Goal: Task Accomplishment & Management: Complete application form

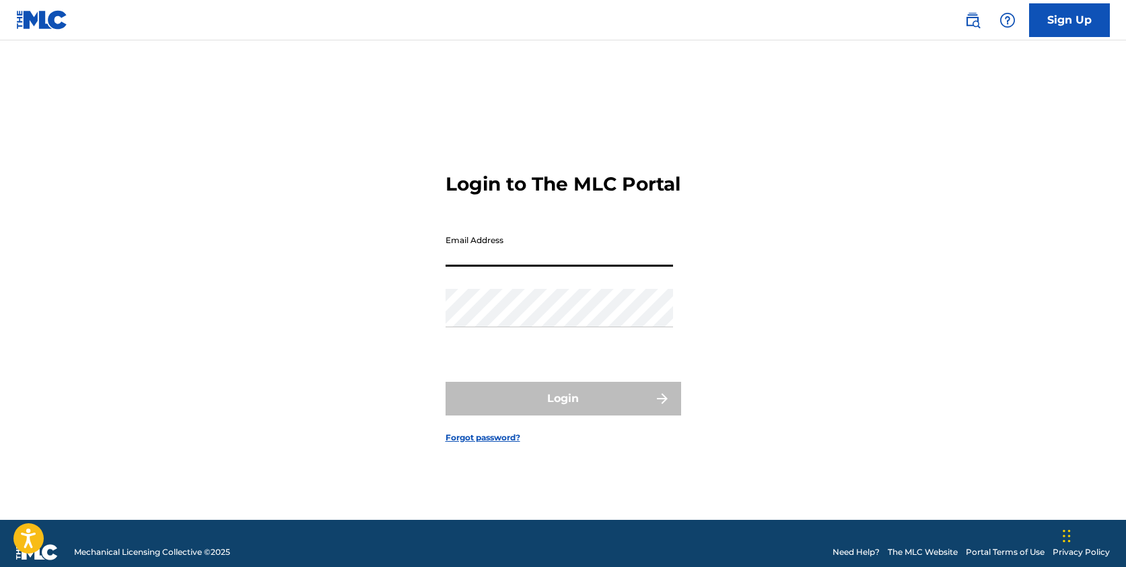
type input "[EMAIL_ADDRESS][DOMAIN_NAME]"
click at [563, 410] on button "Login" at bounding box center [564, 399] width 236 height 34
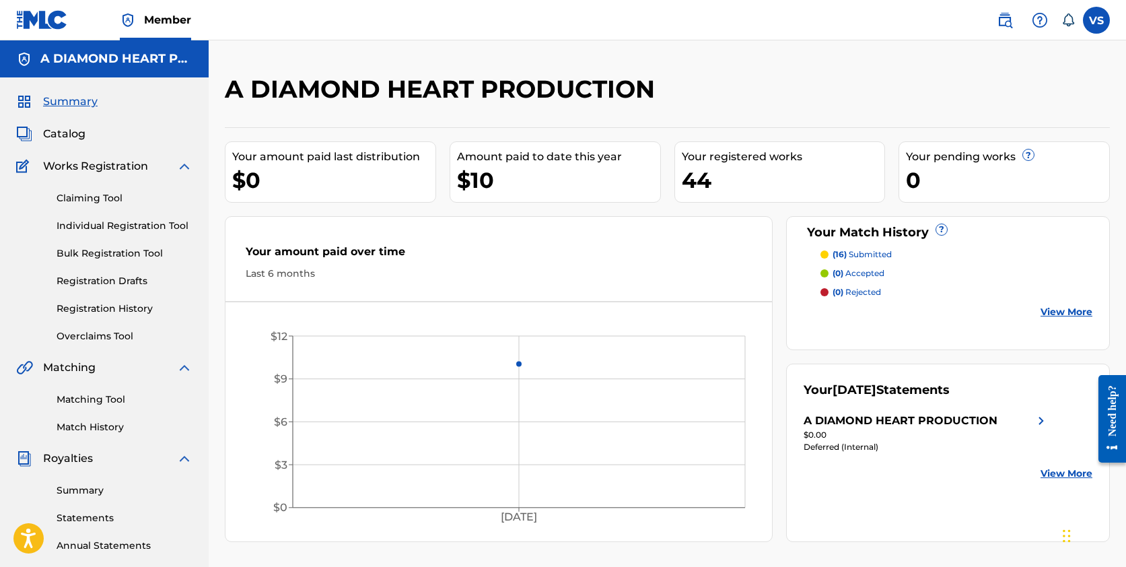
click at [77, 195] on link "Claiming Tool" at bounding box center [125, 198] width 136 height 14
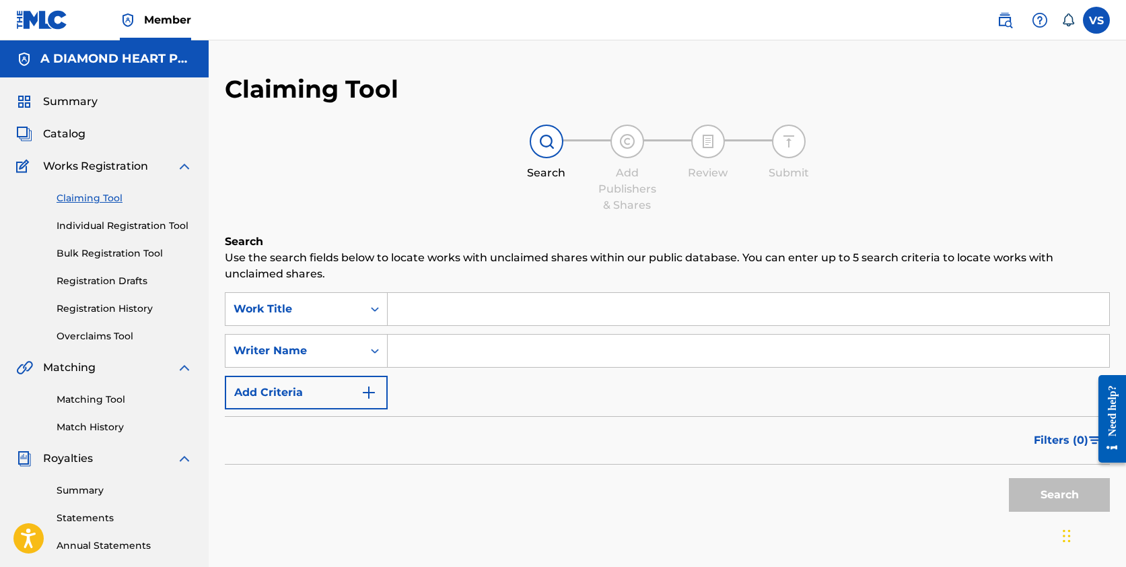
click at [420, 305] on input "Search Form" at bounding box center [748, 309] width 721 height 32
type input "Chasing Magic"
click at [438, 349] on input "Search Form" at bounding box center [748, 350] width 721 height 32
type input "[PERSON_NAME]"
click at [1049, 495] on button "Search" at bounding box center [1059, 495] width 101 height 34
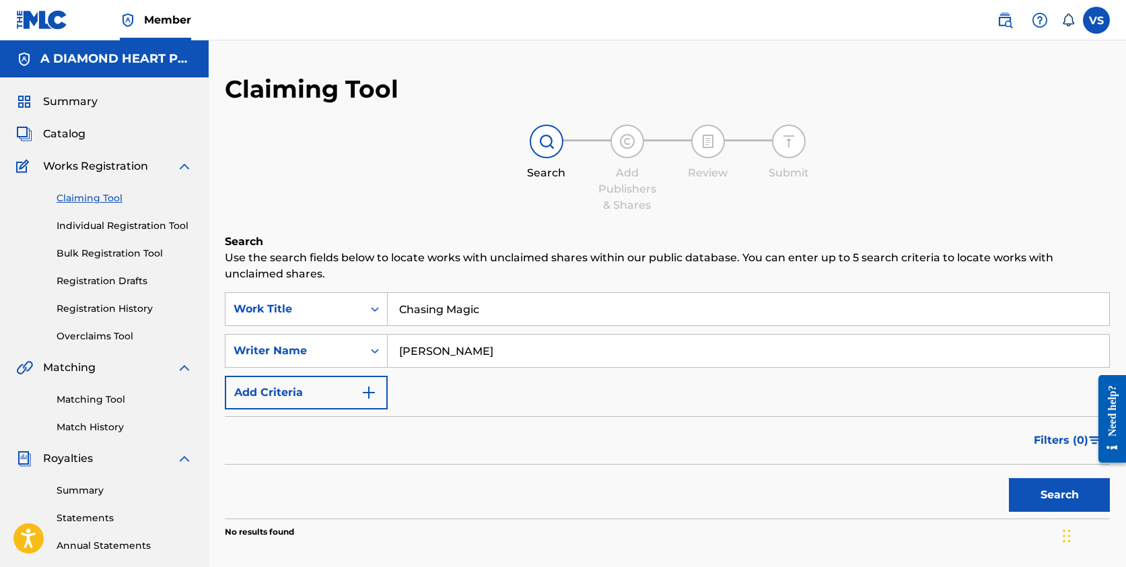
click at [372, 388] on img "Search Form" at bounding box center [369, 392] width 16 height 16
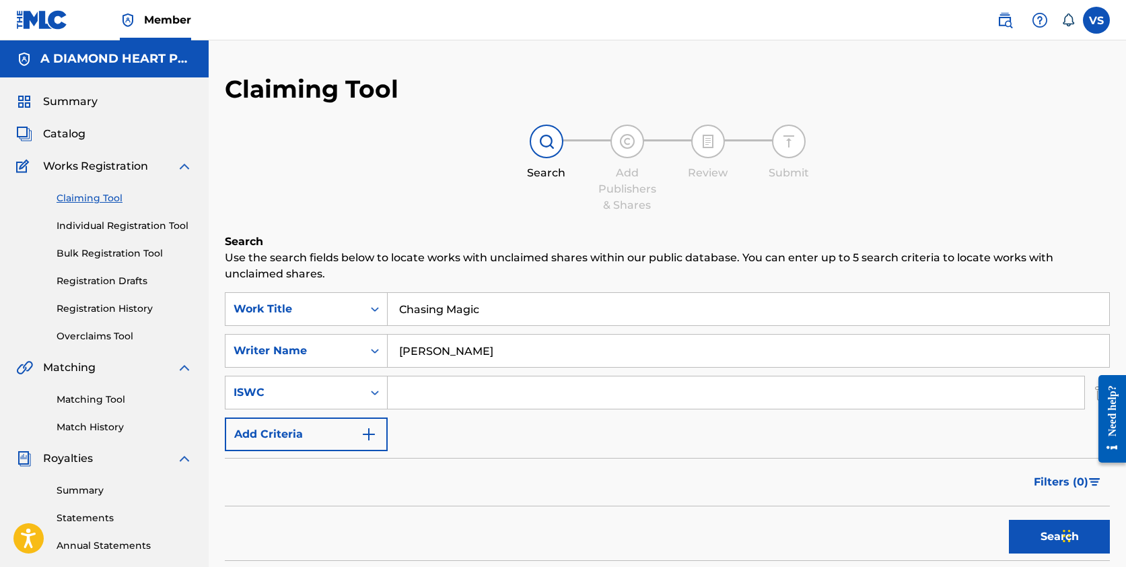
click at [431, 399] on input "Search Form" at bounding box center [736, 392] width 697 height 32
paste input "T3343254484"
type input "T3343254484"
click at [1059, 536] on button "Search" at bounding box center [1059, 537] width 101 height 34
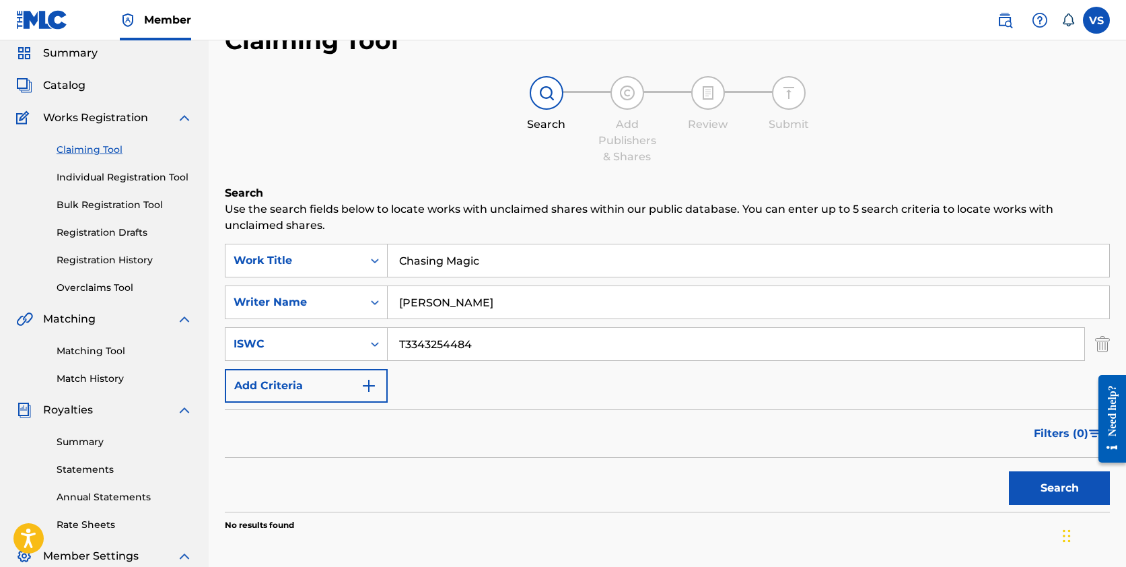
scroll to position [65, 0]
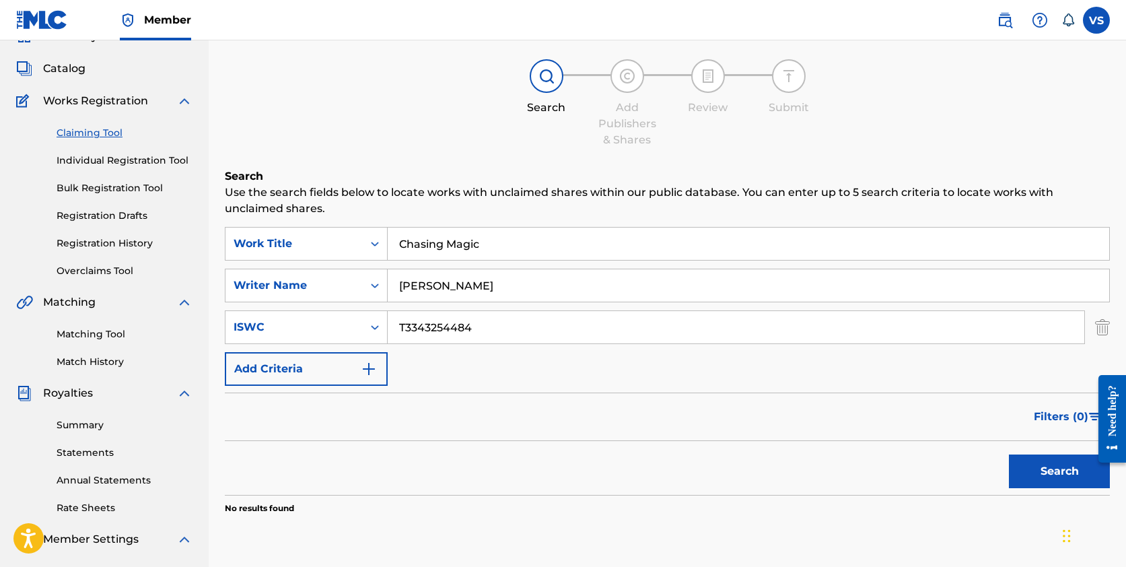
click at [1048, 470] on button "Search" at bounding box center [1059, 471] width 101 height 34
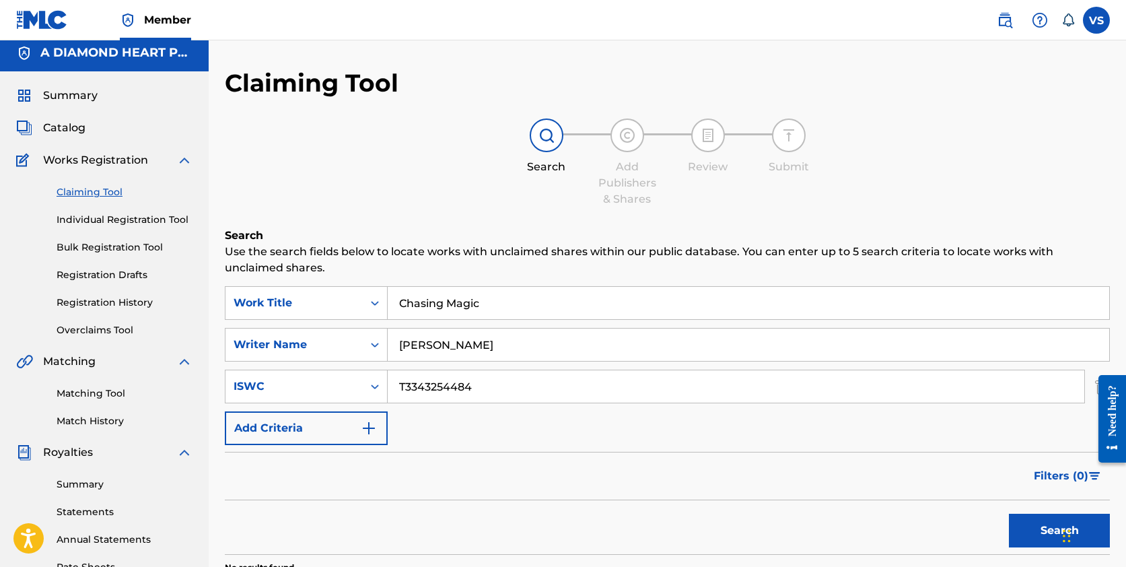
scroll to position [0, 0]
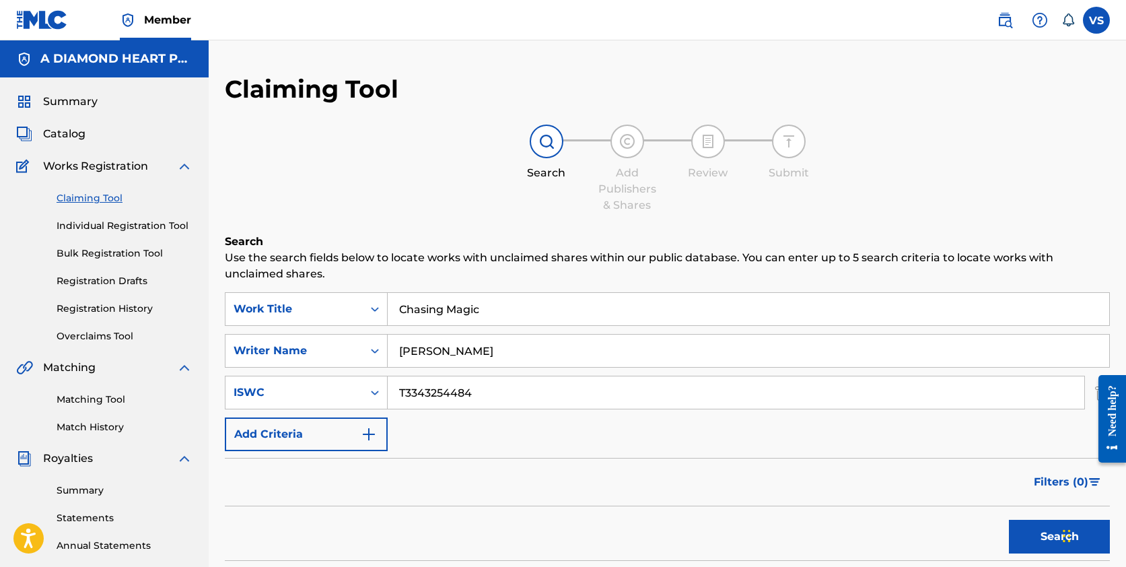
click at [57, 130] on span "Catalog" at bounding box center [64, 134] width 42 height 16
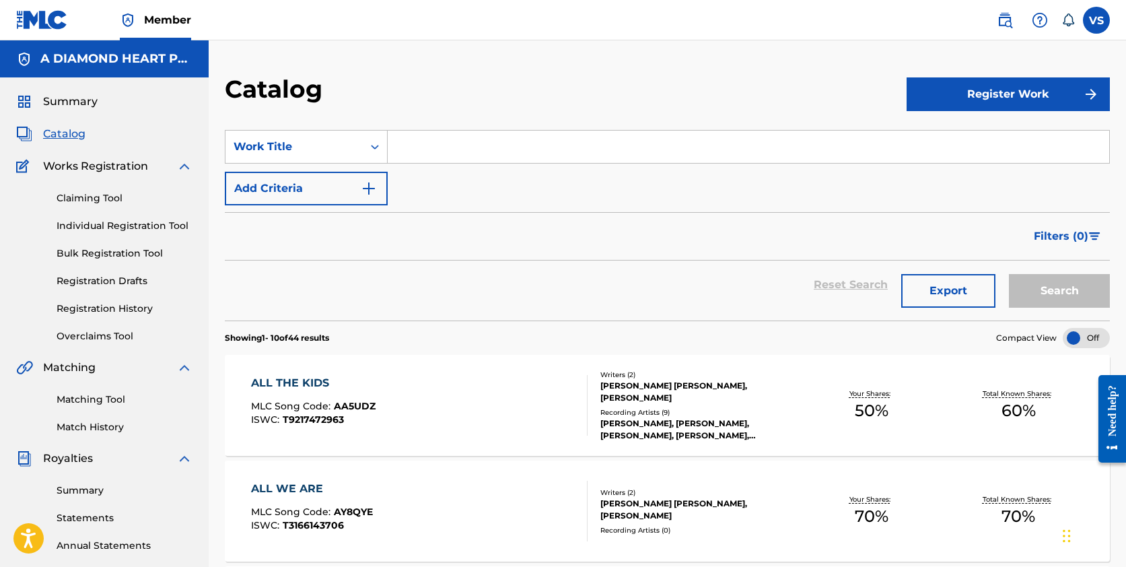
click at [1001, 94] on button "Register Work" at bounding box center [1008, 94] width 203 height 34
click at [960, 132] on link "Individual" at bounding box center [1008, 138] width 203 height 32
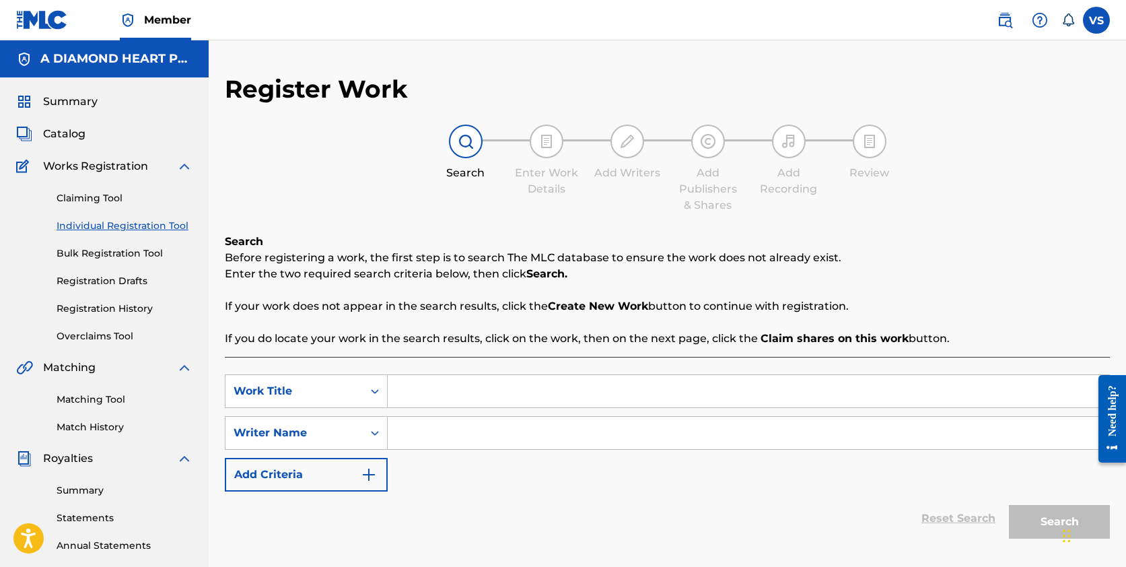
click at [448, 392] on input "Search Form" at bounding box center [748, 391] width 721 height 32
type input "Chasing Magic"
click at [414, 428] on input "Search Form" at bounding box center [748, 433] width 721 height 32
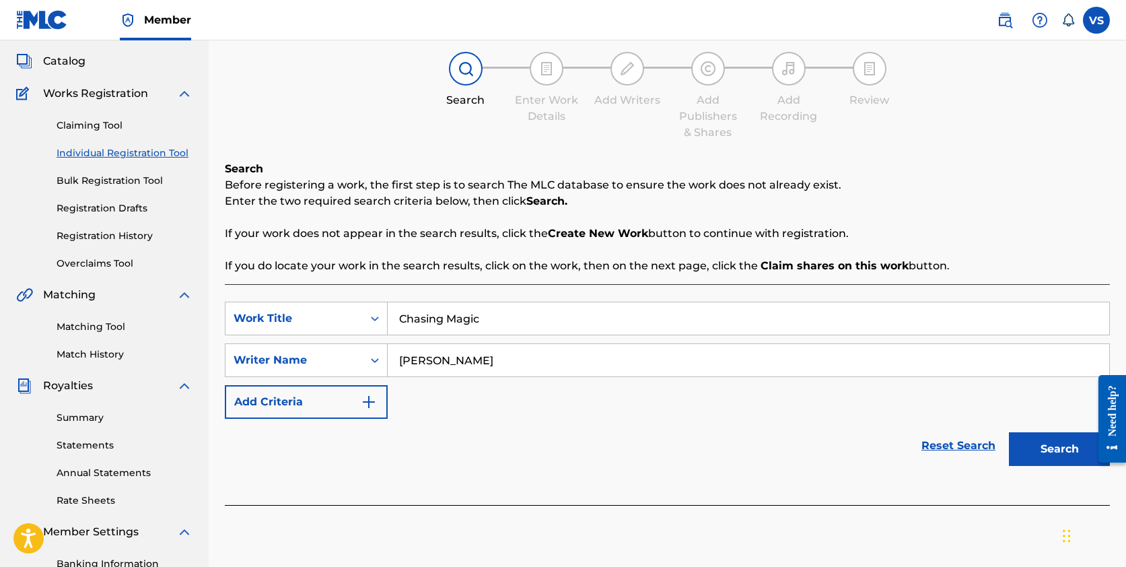
scroll to position [77, 0]
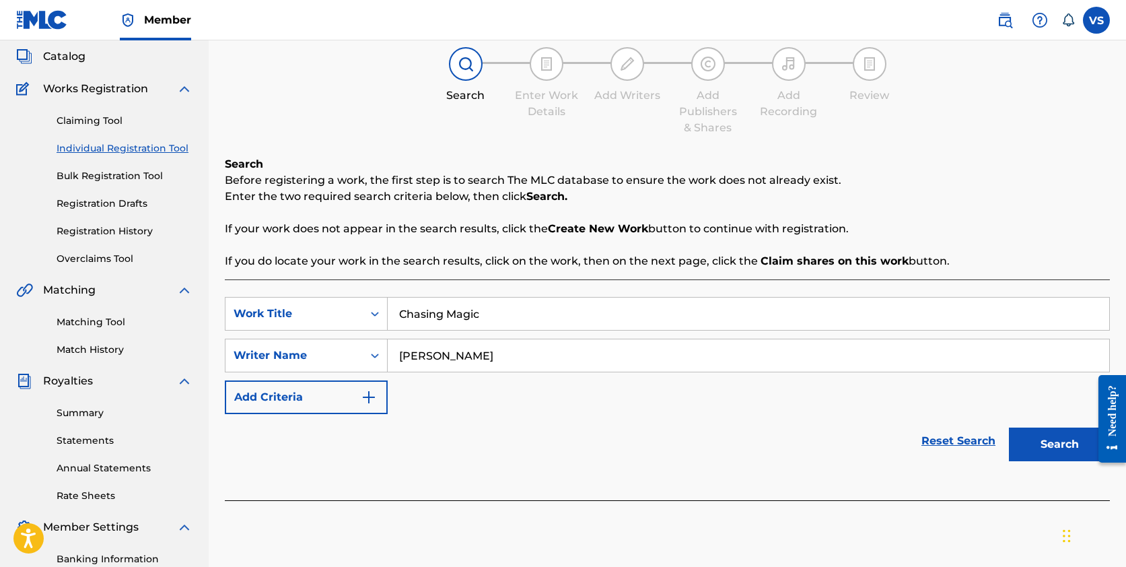
type input "[PERSON_NAME]"
click at [372, 398] on img "Search Form" at bounding box center [369, 397] width 16 height 16
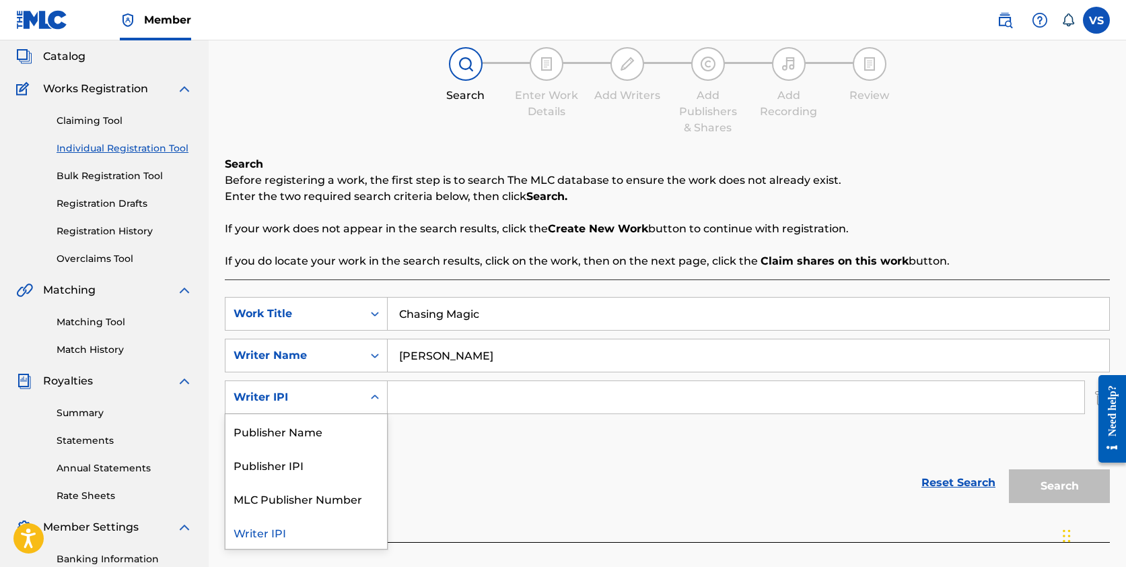
click at [376, 394] on icon "Search Form" at bounding box center [374, 396] width 13 height 13
click at [347, 419] on div "Publisher Name" at bounding box center [306, 431] width 162 height 34
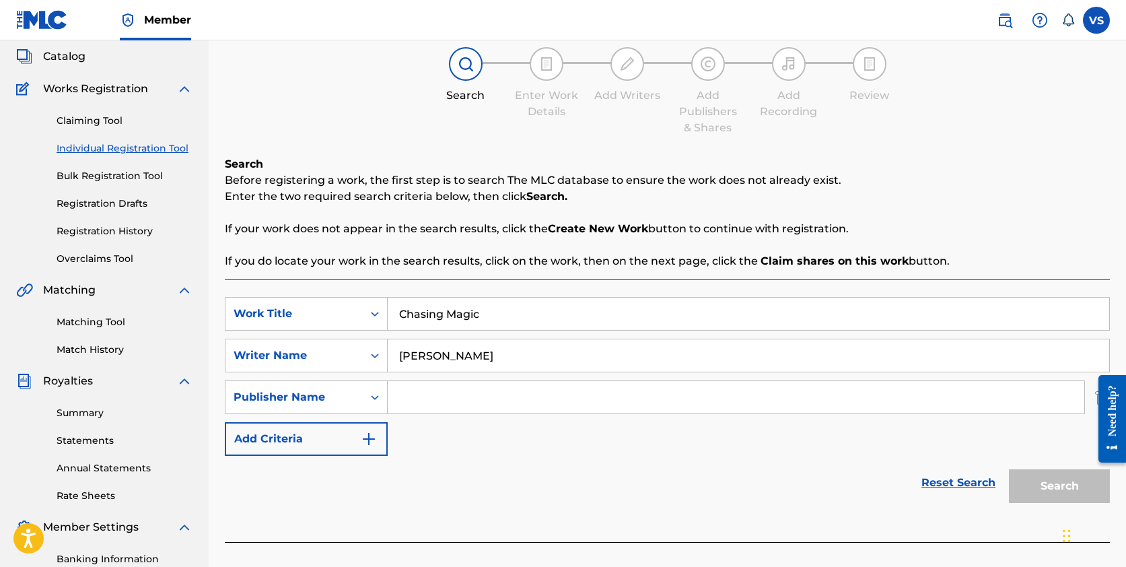
click at [446, 395] on input "Search Form" at bounding box center [736, 397] width 697 height 32
type input "A Diamond Heart Production"
click at [455, 475] on div "Reset Search Search" at bounding box center [667, 483] width 885 height 54
click at [1038, 479] on button "Search" at bounding box center [1059, 486] width 101 height 34
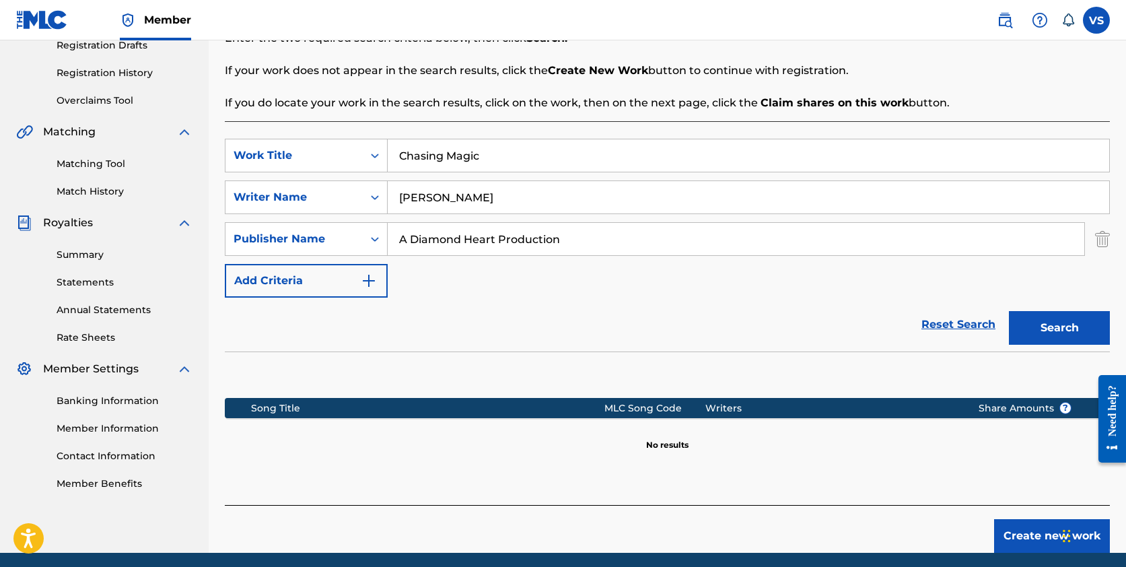
scroll to position [238, 0]
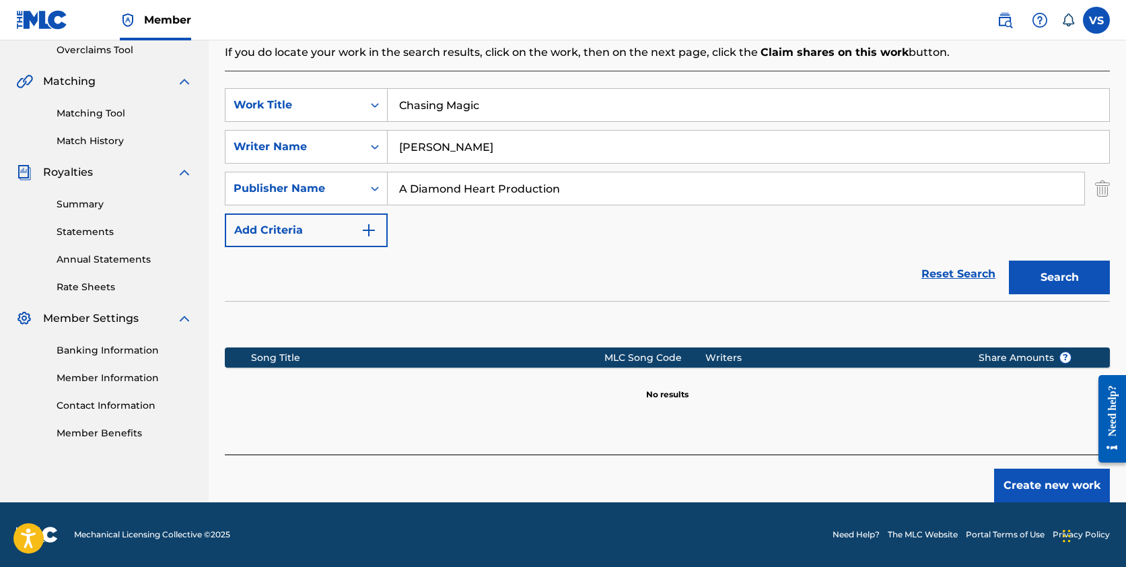
click at [1026, 482] on button "Create new work" at bounding box center [1052, 485] width 116 height 34
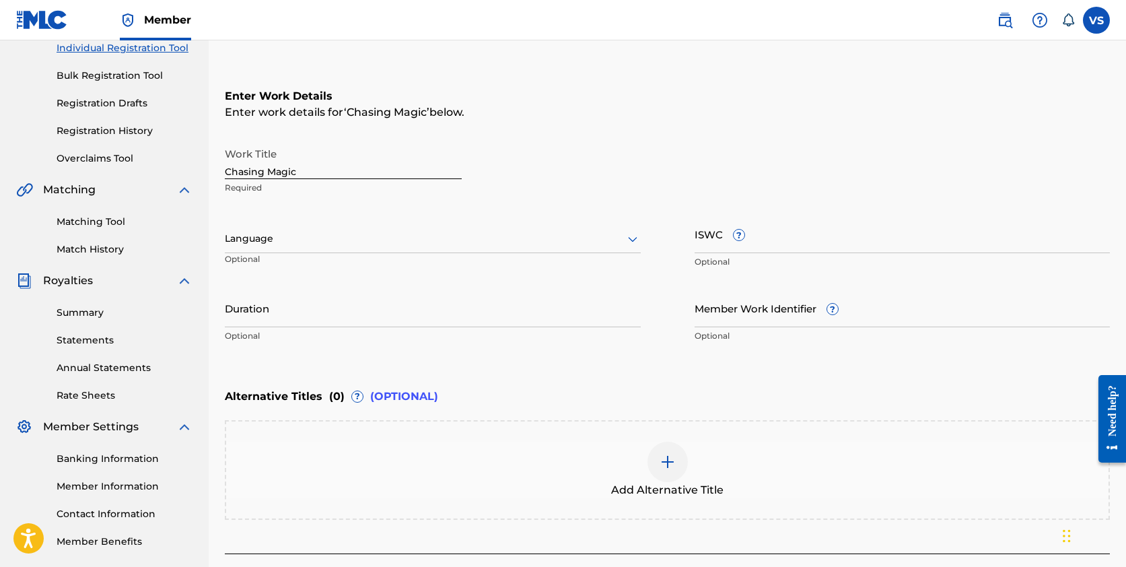
scroll to position [178, 0]
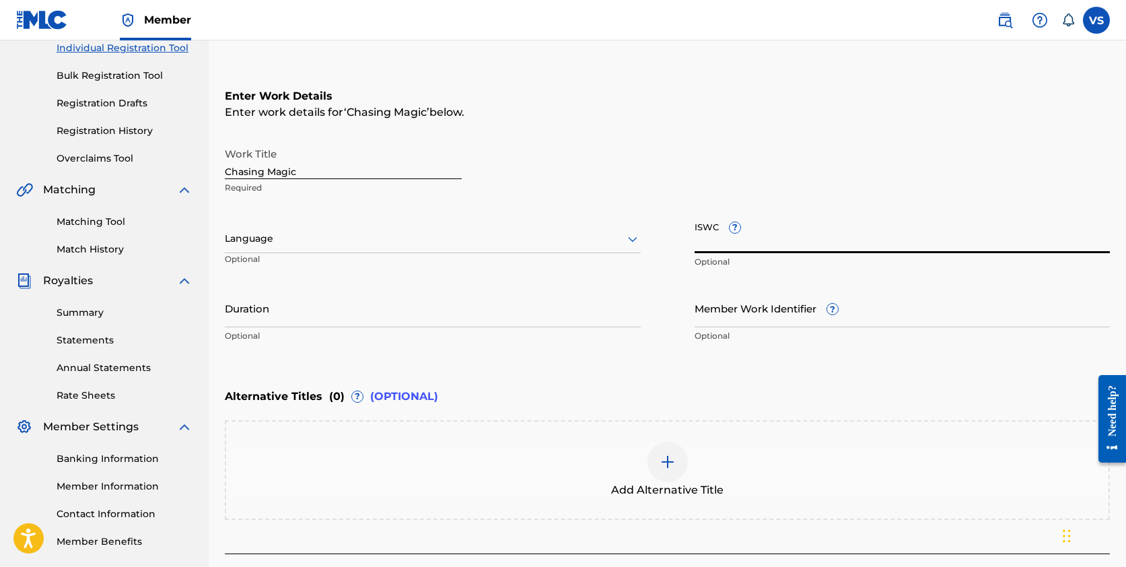
click at [777, 238] on input "ISWC ?" at bounding box center [903, 234] width 416 height 38
paste input "T3343254484"
type input "T3343254484"
click at [771, 128] on div "Enter Work Details Enter work details for ‘ Chasing Magic ’ below. Work Title C…" at bounding box center [667, 219] width 885 height 326
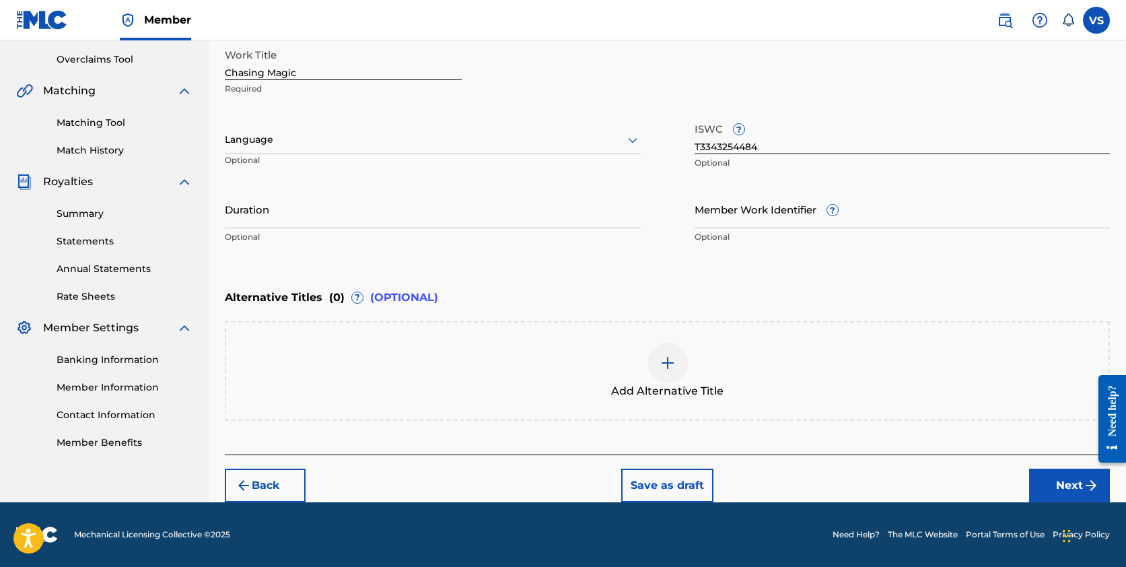
scroll to position [277, 0]
click at [1060, 484] on button "Next" at bounding box center [1069, 485] width 81 height 34
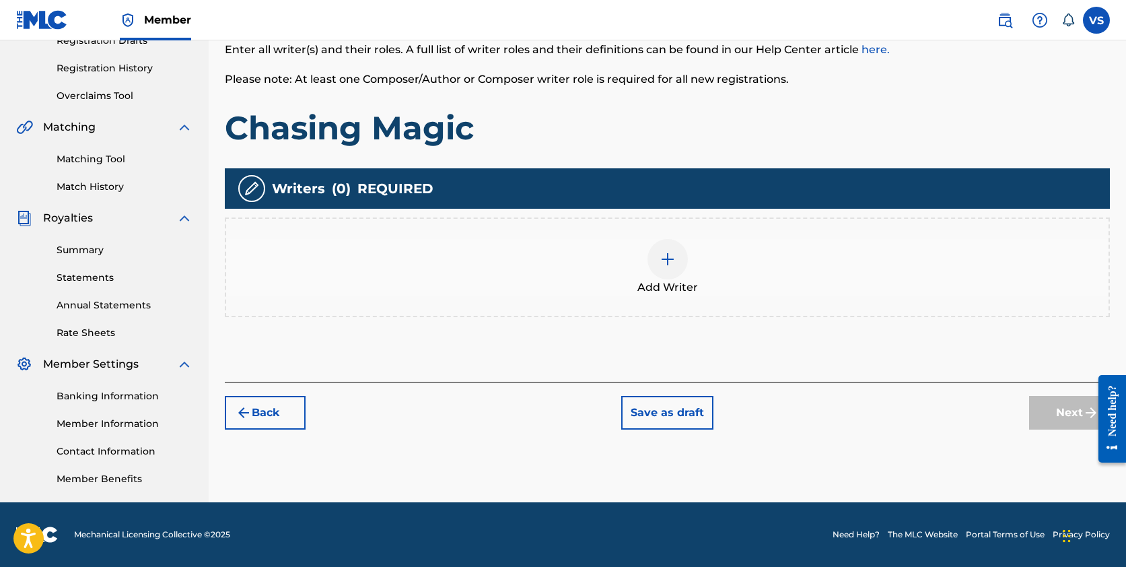
click at [666, 258] on img at bounding box center [668, 259] width 16 height 16
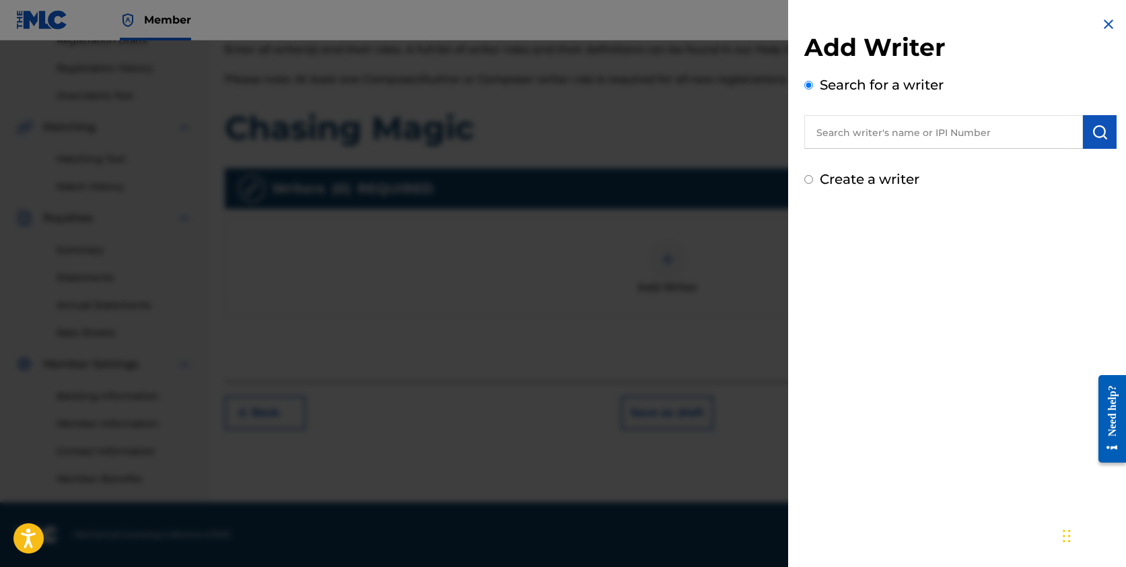
click at [905, 127] on input "text" at bounding box center [943, 132] width 279 height 34
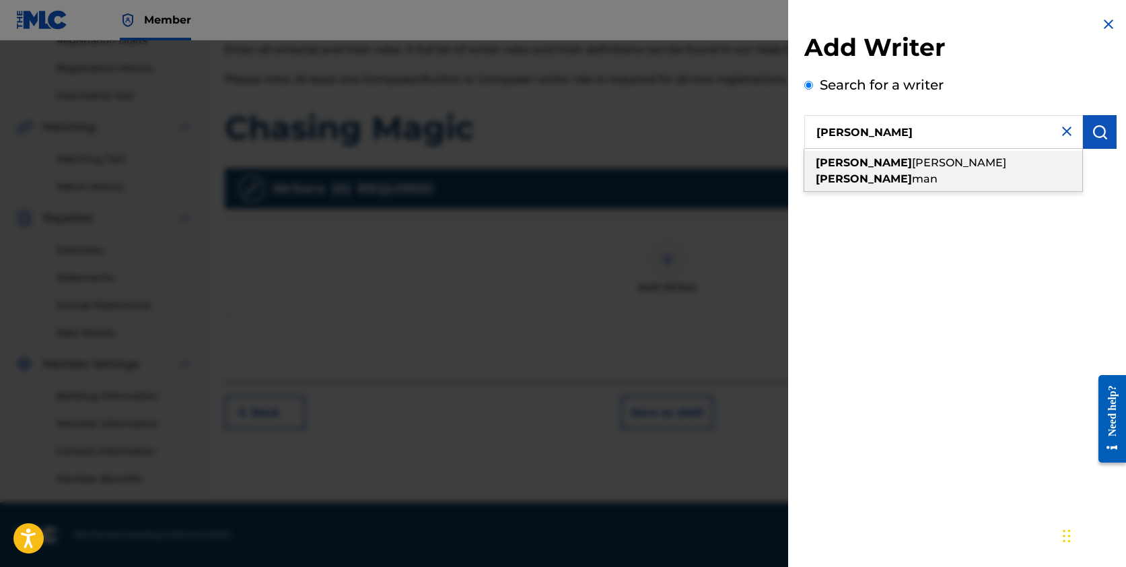
click at [912, 160] on span "[PERSON_NAME]" at bounding box center [959, 162] width 94 height 13
type input "[PERSON_NAME] [PERSON_NAME]"
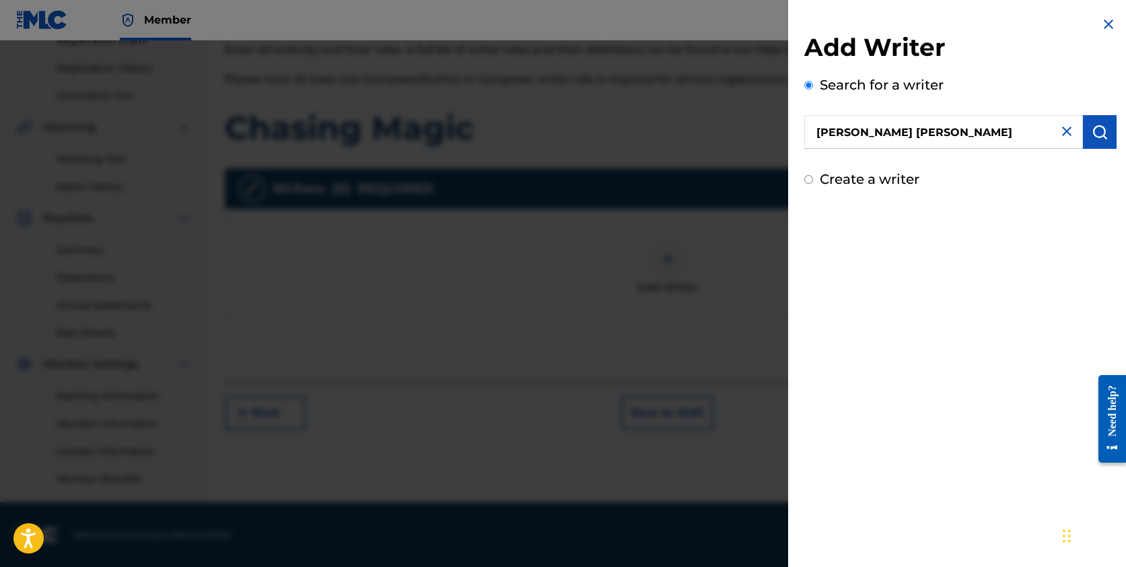
click at [950, 234] on div "Add Writer Search for a writer [PERSON_NAME] [PERSON_NAME] Create a writer" at bounding box center [960, 283] width 345 height 567
click at [1101, 134] on img "submit" at bounding box center [1100, 132] width 16 height 16
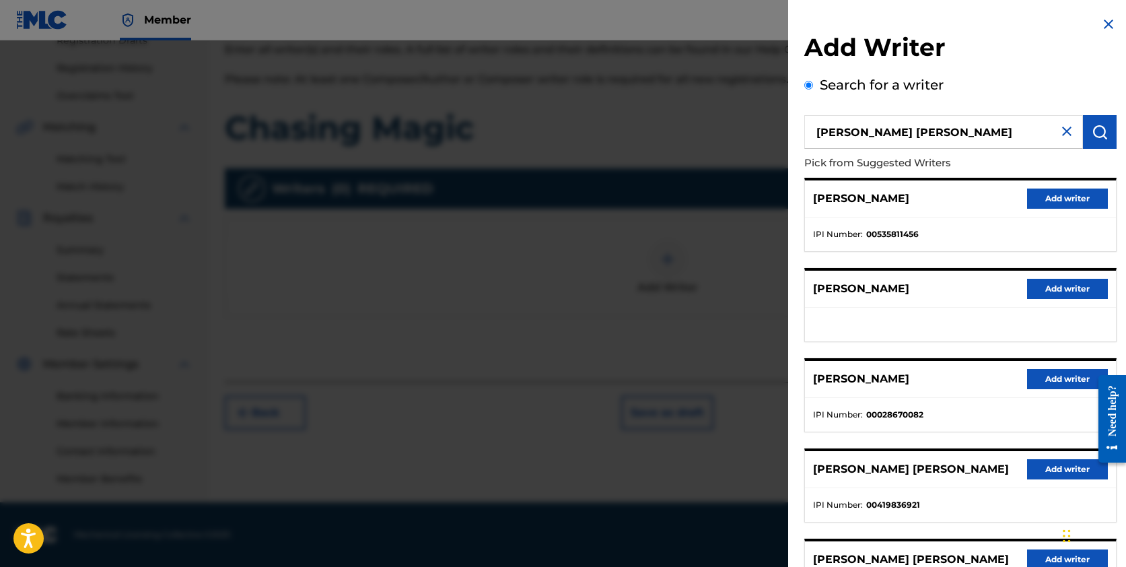
click at [1064, 466] on button "Add writer" at bounding box center [1067, 469] width 81 height 20
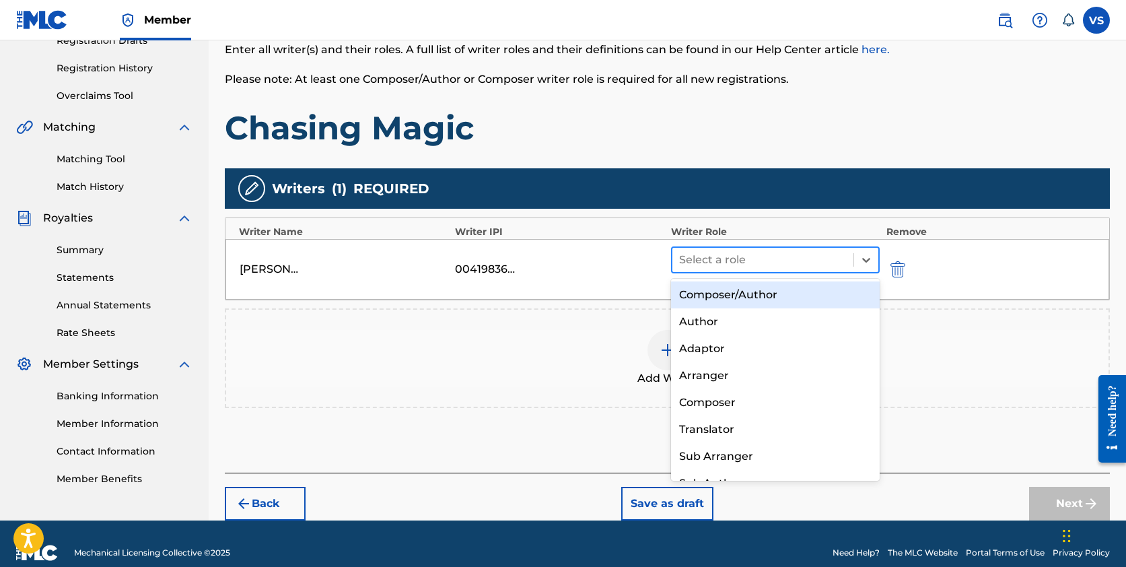
click at [826, 258] on div at bounding box center [763, 259] width 168 height 19
click at [789, 292] on div "Composer/Author" at bounding box center [775, 294] width 209 height 27
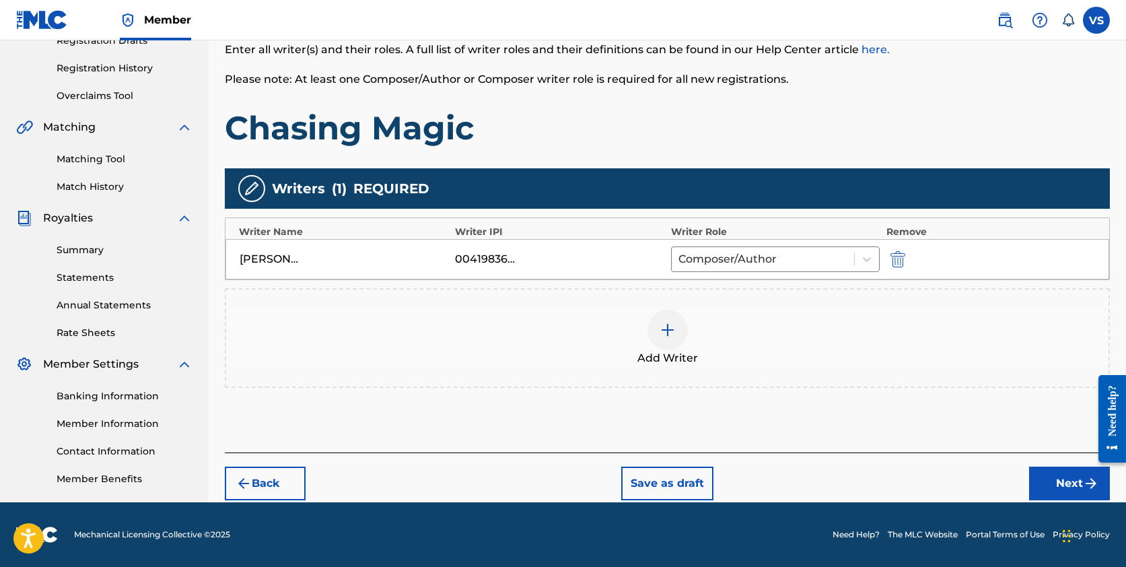
click at [670, 326] on img at bounding box center [668, 330] width 16 height 16
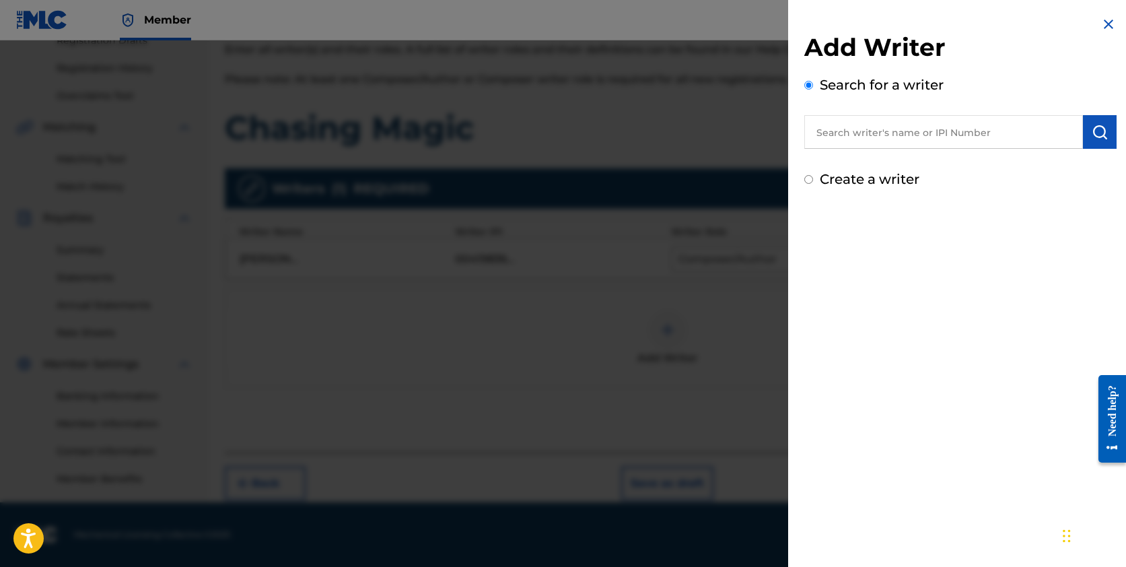
click at [913, 133] on input "text" at bounding box center [943, 132] width 279 height 34
paste input "[PERSON_NAME]"
click at [1102, 134] on img "submit" at bounding box center [1100, 132] width 16 height 16
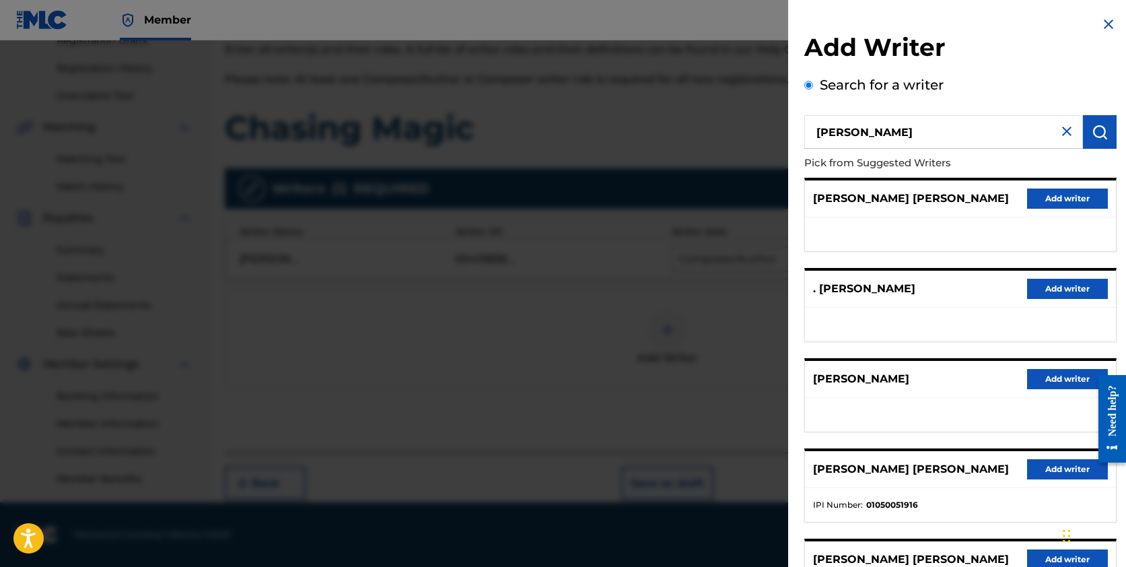
scroll to position [0, 0]
drag, startPoint x: 933, startPoint y: 129, endPoint x: 896, endPoint y: 108, distance: 41.9
click at [896, 108] on div "Search for a writer [PERSON_NAME] Pick from Suggested Writers [PERSON_NAME] [PE…" at bounding box center [960, 368] width 312 height 586
paste input "1282365055"
type input "1282365055"
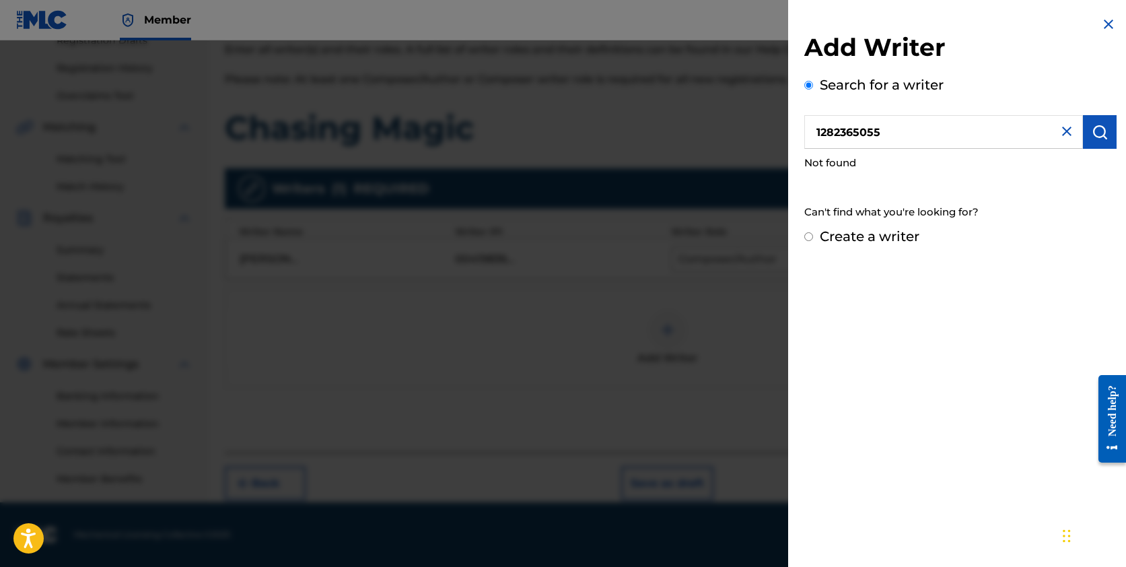
click at [810, 236] on input "Create a writer" at bounding box center [808, 236] width 9 height 9
radio input "false"
radio input "true"
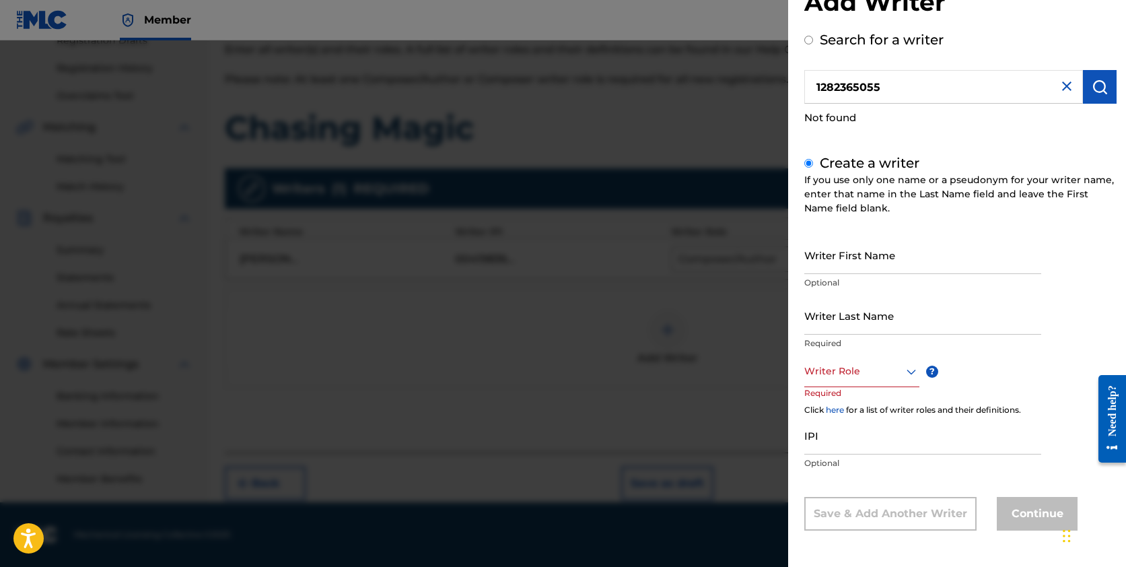
scroll to position [44, 0]
click at [752, 355] on div at bounding box center [563, 323] width 1126 height 567
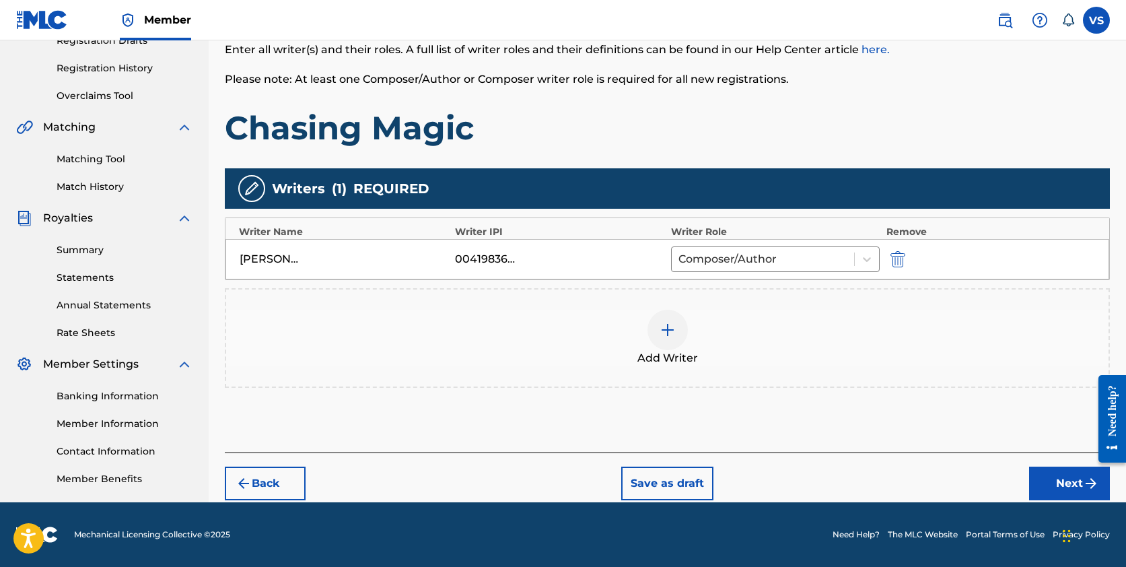
scroll to position [240, 0]
click at [1062, 485] on button "Next" at bounding box center [1069, 483] width 81 height 34
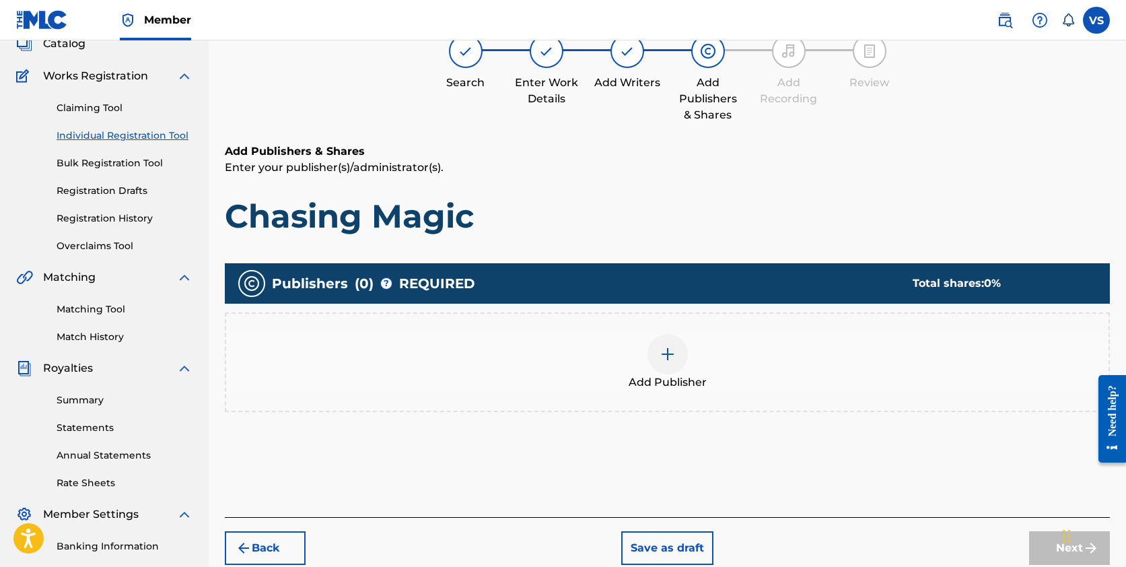
scroll to position [61, 0]
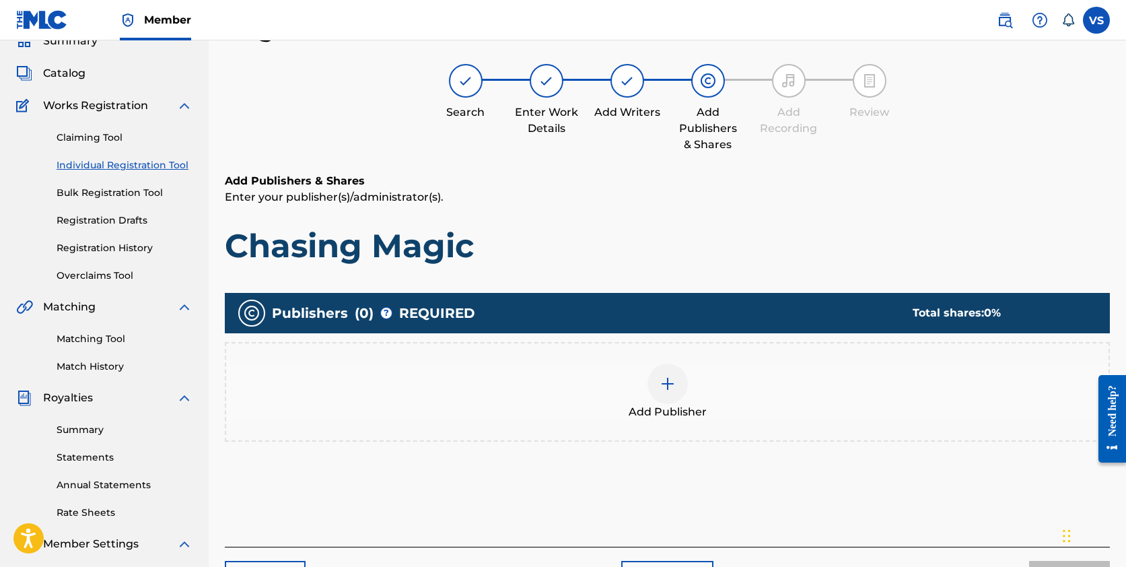
click at [673, 380] on img at bounding box center [668, 384] width 16 height 16
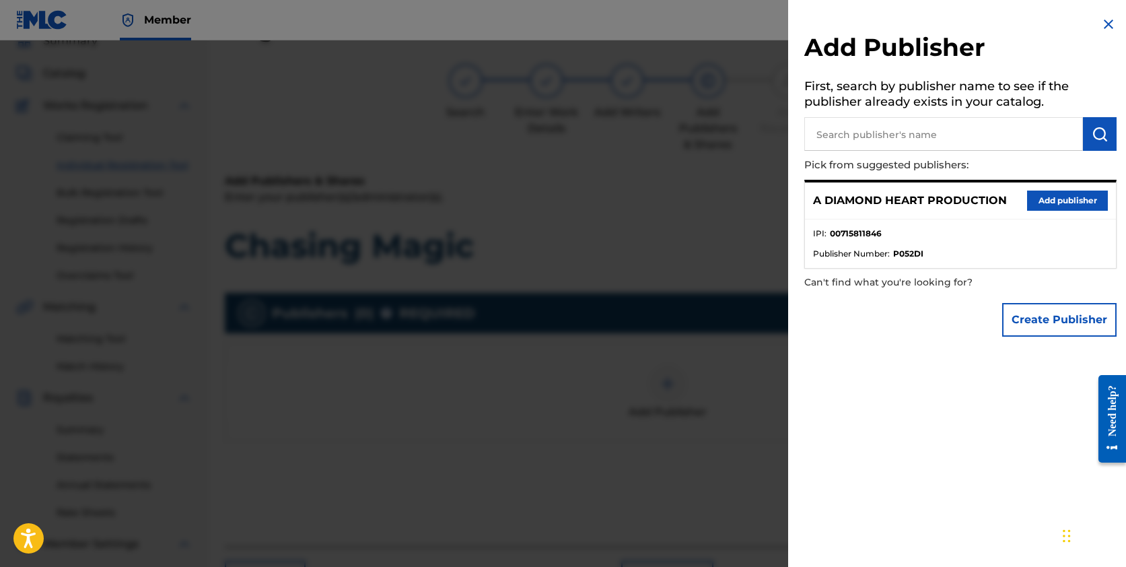
click at [1052, 199] on button "Add publisher" at bounding box center [1067, 200] width 81 height 20
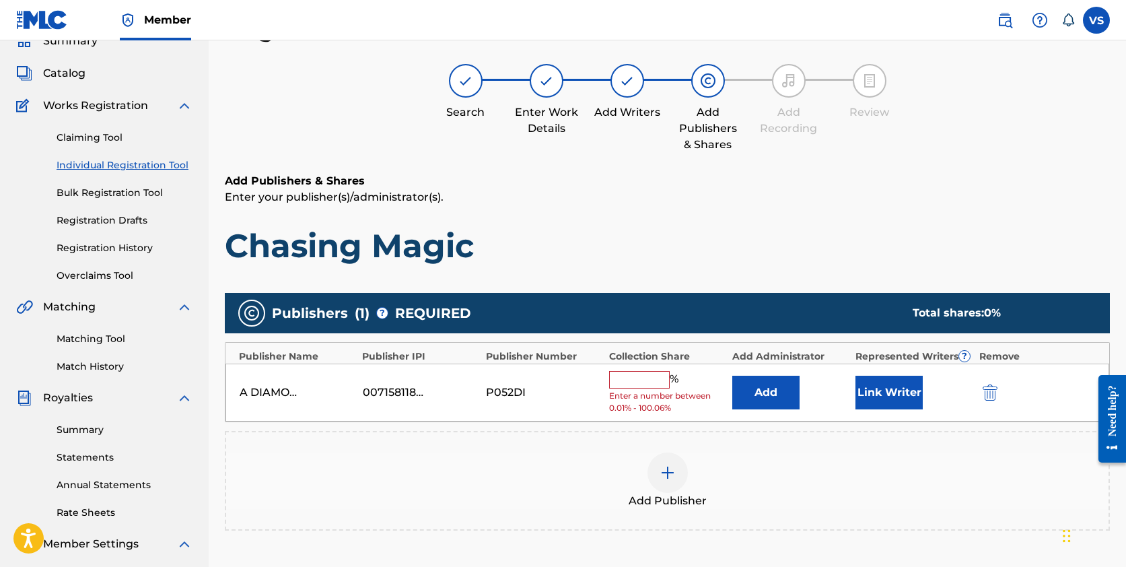
click at [649, 378] on input "text" at bounding box center [639, 379] width 61 height 17
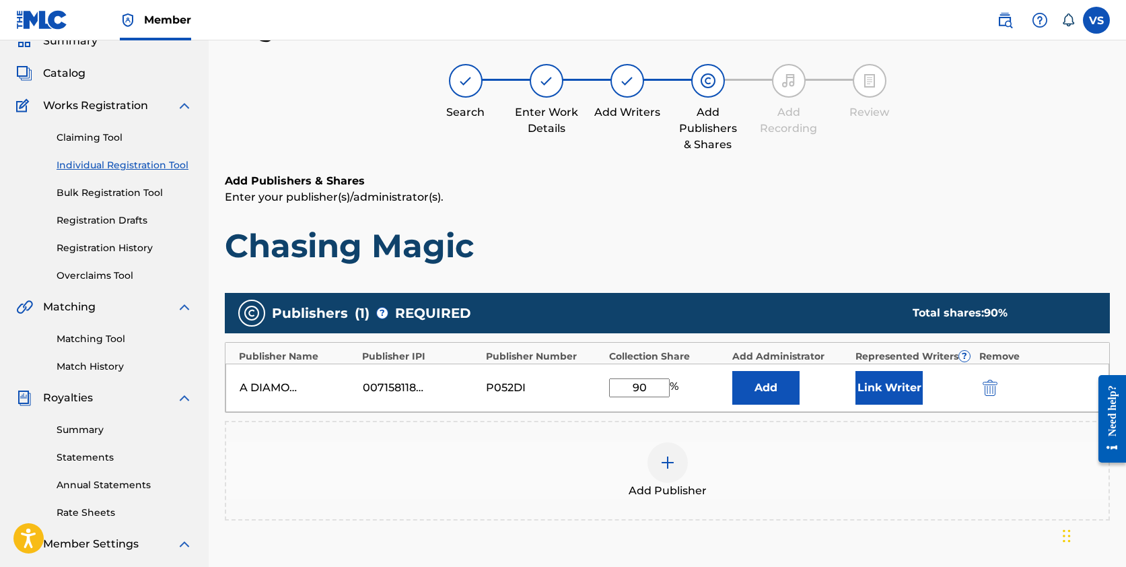
type input "90"
click at [790, 466] on div "Add Publisher" at bounding box center [667, 470] width 882 height 57
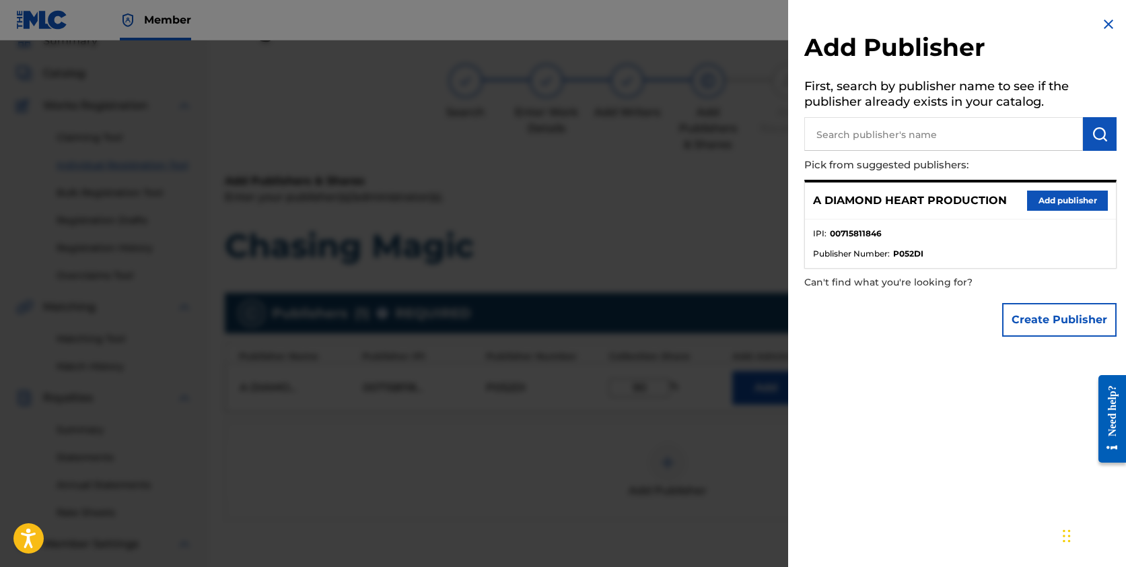
click at [748, 461] on div at bounding box center [563, 323] width 1126 height 567
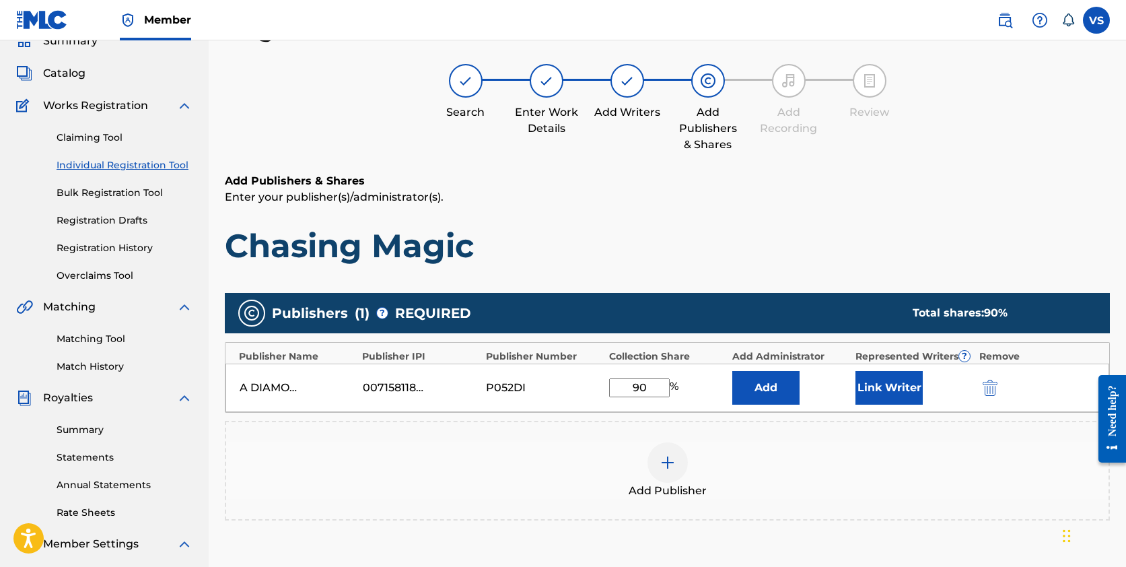
click at [902, 383] on button "Link Writer" at bounding box center [888, 388] width 67 height 34
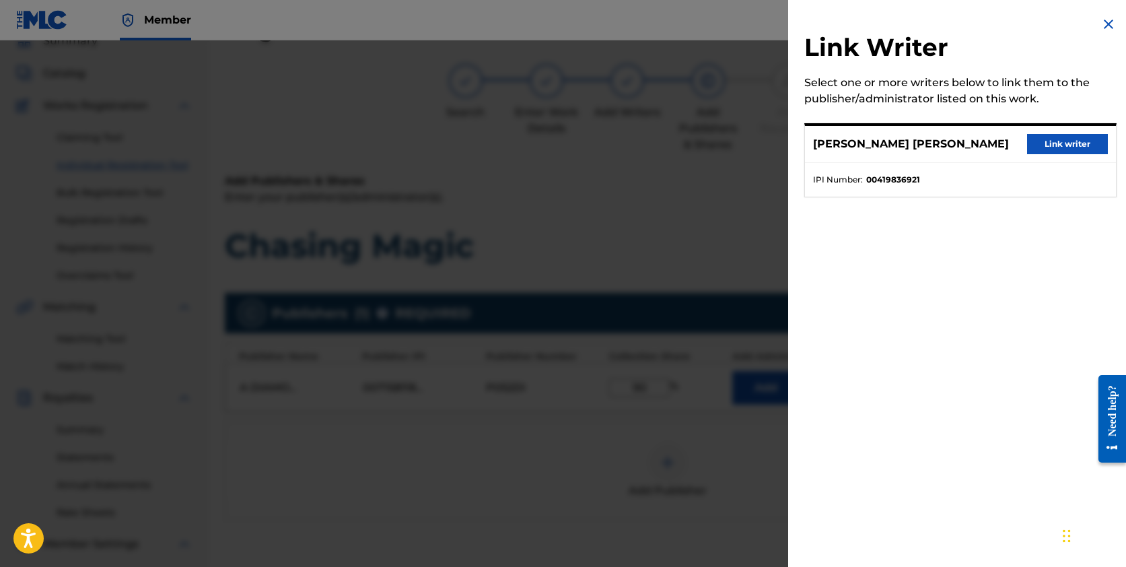
click at [1049, 144] on button "Link writer" at bounding box center [1067, 144] width 81 height 20
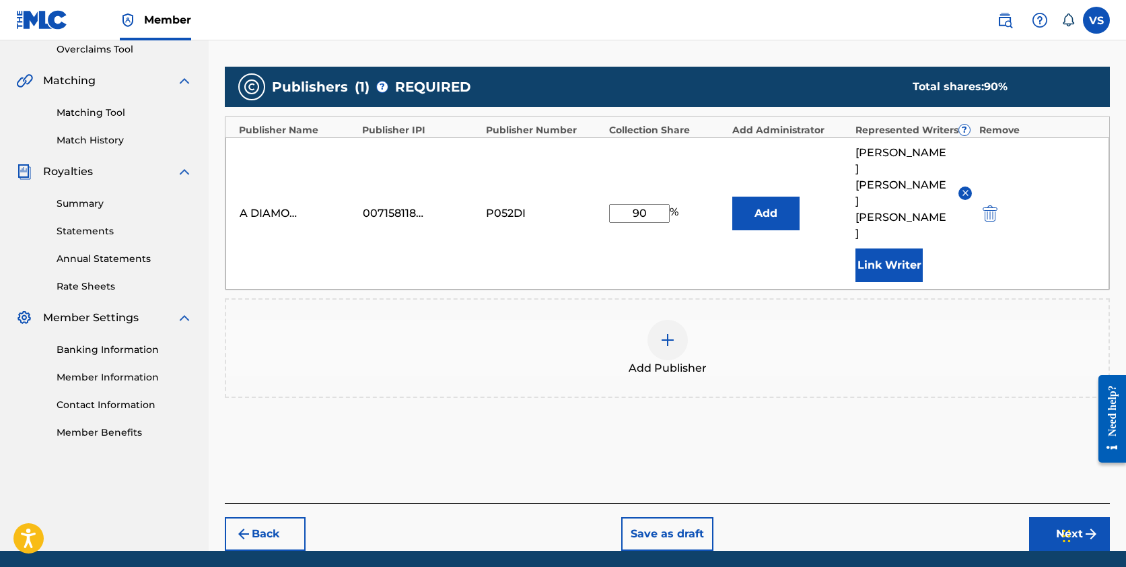
click at [1057, 517] on button "Next" at bounding box center [1069, 534] width 81 height 34
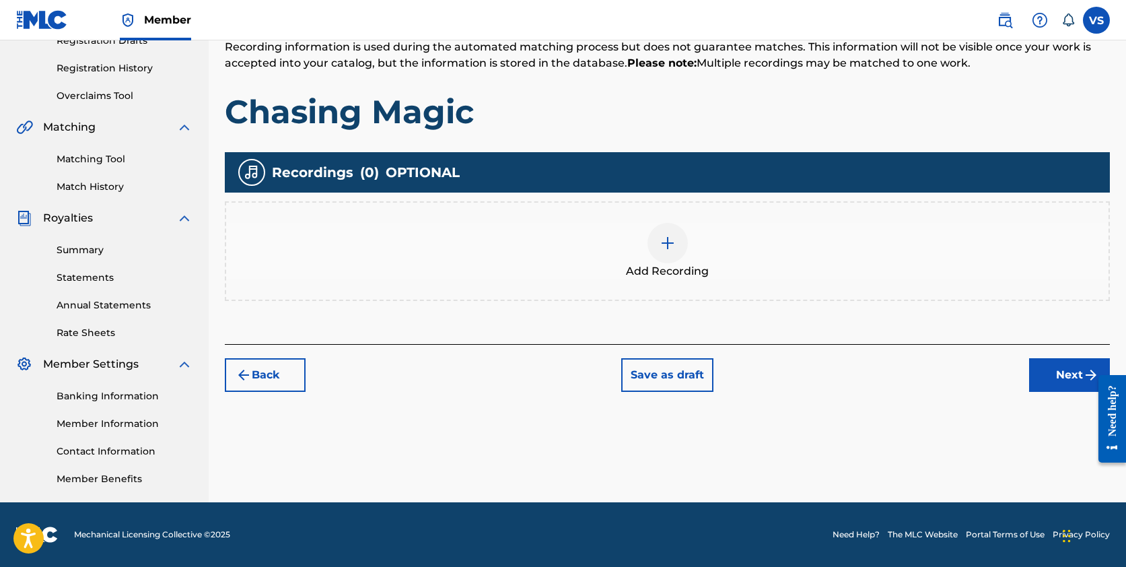
click at [679, 242] on div at bounding box center [667, 243] width 40 height 40
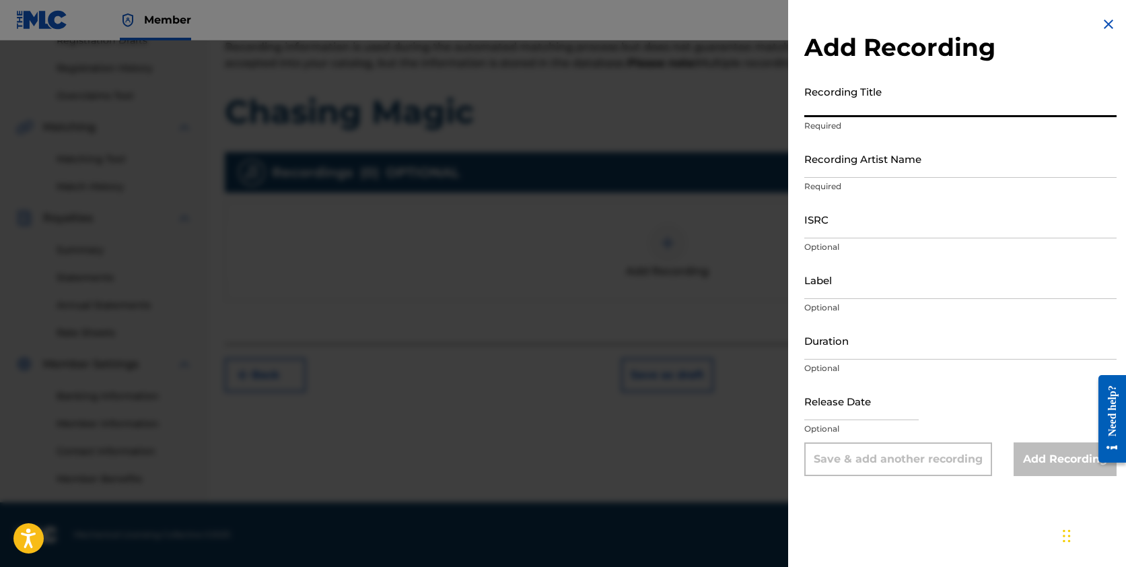
click at [879, 102] on input "Recording Title" at bounding box center [960, 98] width 312 height 38
type input "Chasing Magic"
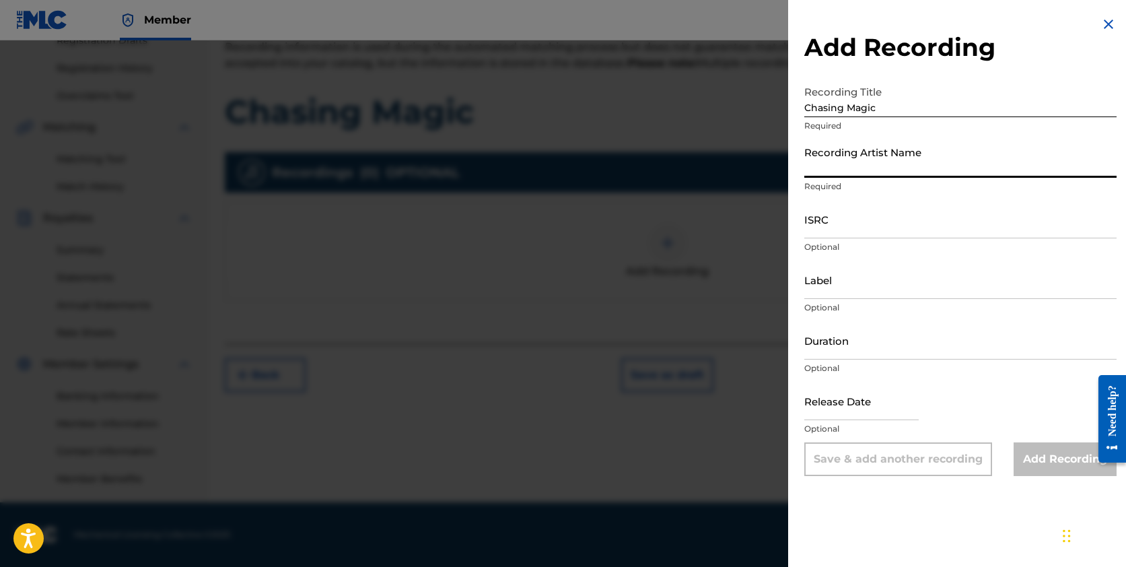
click at [868, 161] on input "Recording Artist Name" at bounding box center [960, 158] width 312 height 38
paste input "V★Silver"
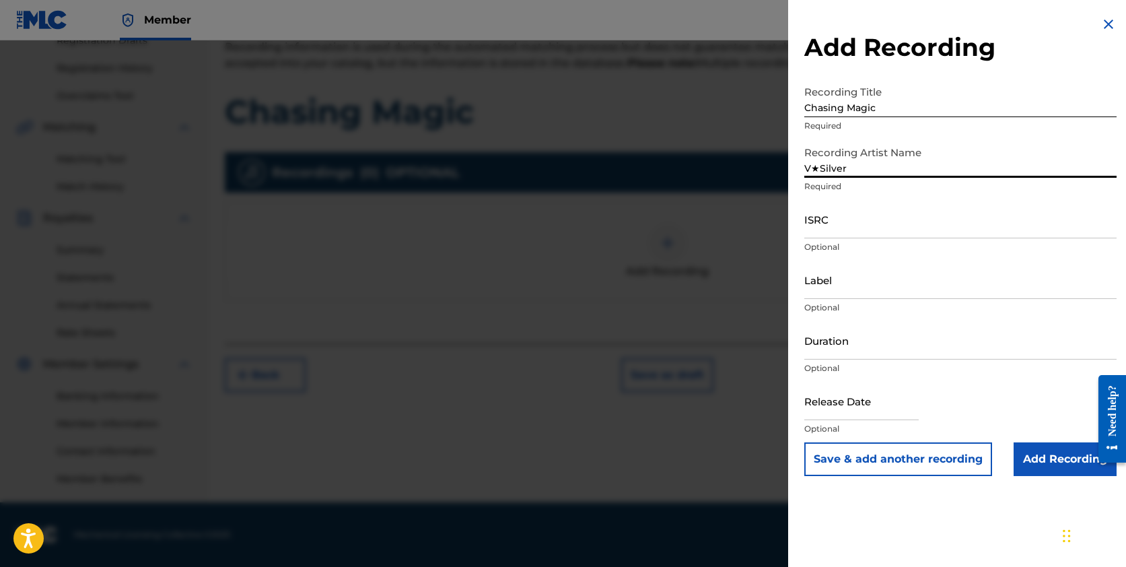
type input "V★Silver"
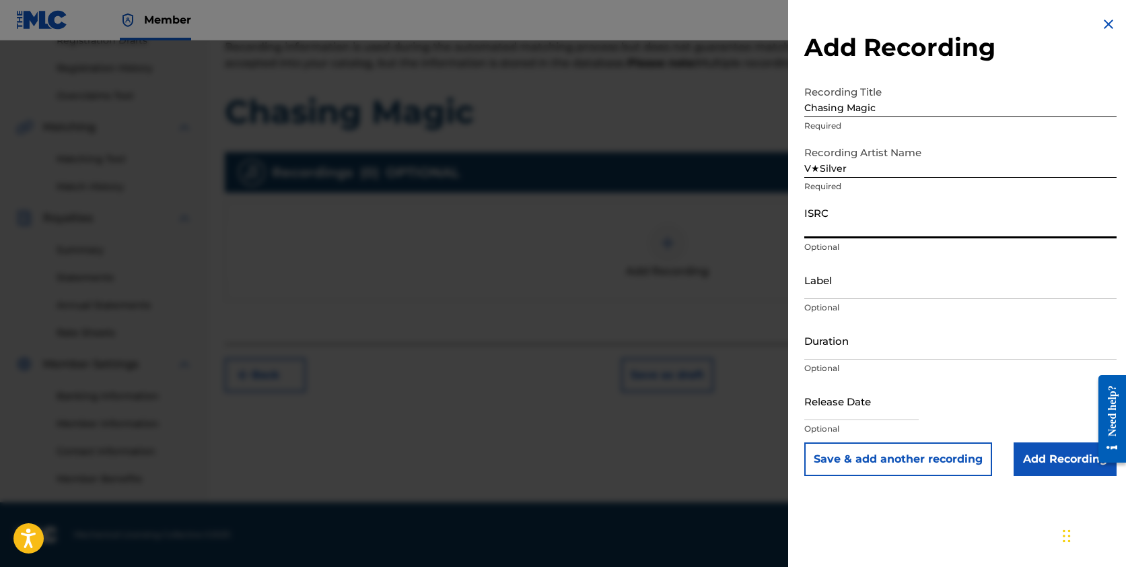
click at [857, 221] on input "ISRC" at bounding box center [960, 219] width 312 height 38
paste input "QZZ8A2504733"
type input "QZZ8A2504733"
click at [837, 285] on input "Label" at bounding box center [960, 279] width 312 height 38
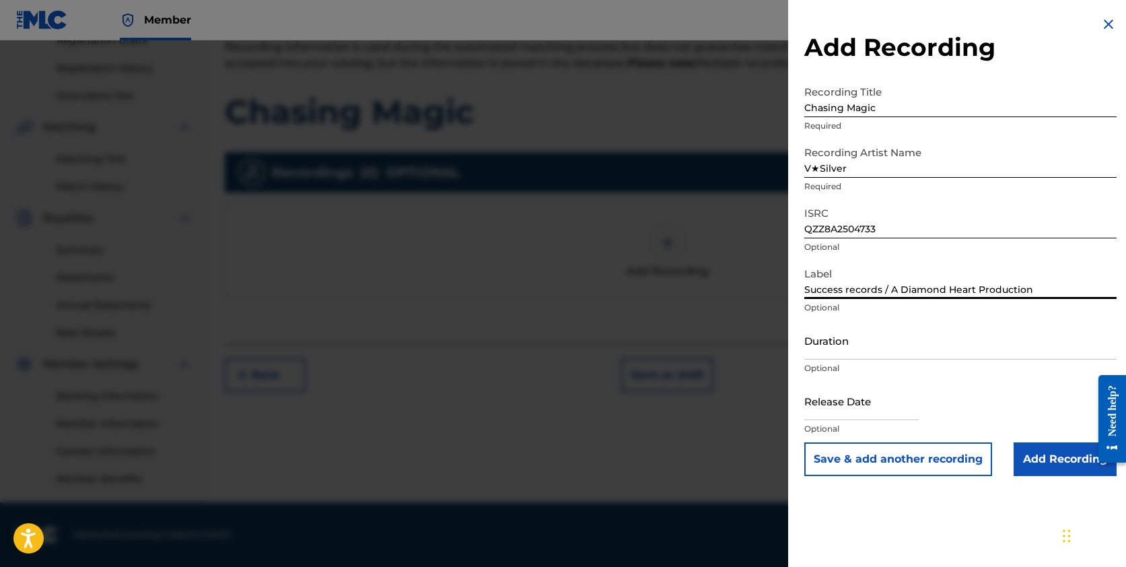
click at [851, 289] on input "Success records / A Diamond Heart Production" at bounding box center [960, 279] width 312 height 38
type input "Success Records / A Diamond Heart Production"
click at [846, 404] on input "text" at bounding box center [861, 401] width 114 height 38
select select "7"
select select "2025"
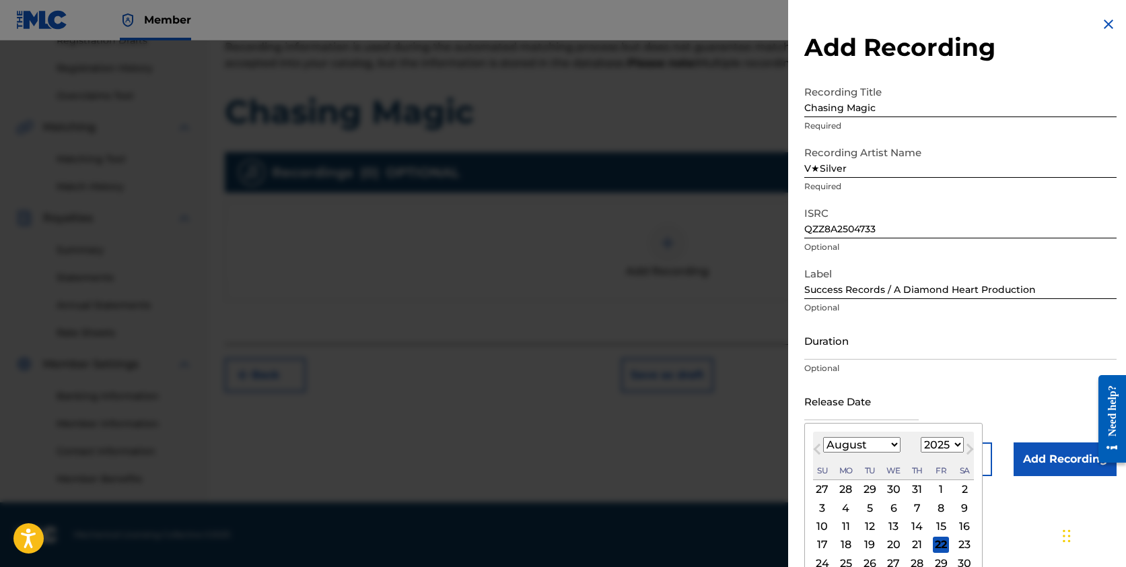
click at [968, 448] on span "Next Month" at bounding box center [968, 451] width 0 height 20
select select "8"
click at [937, 524] on div "19" at bounding box center [941, 526] width 16 height 16
type input "[DATE]"
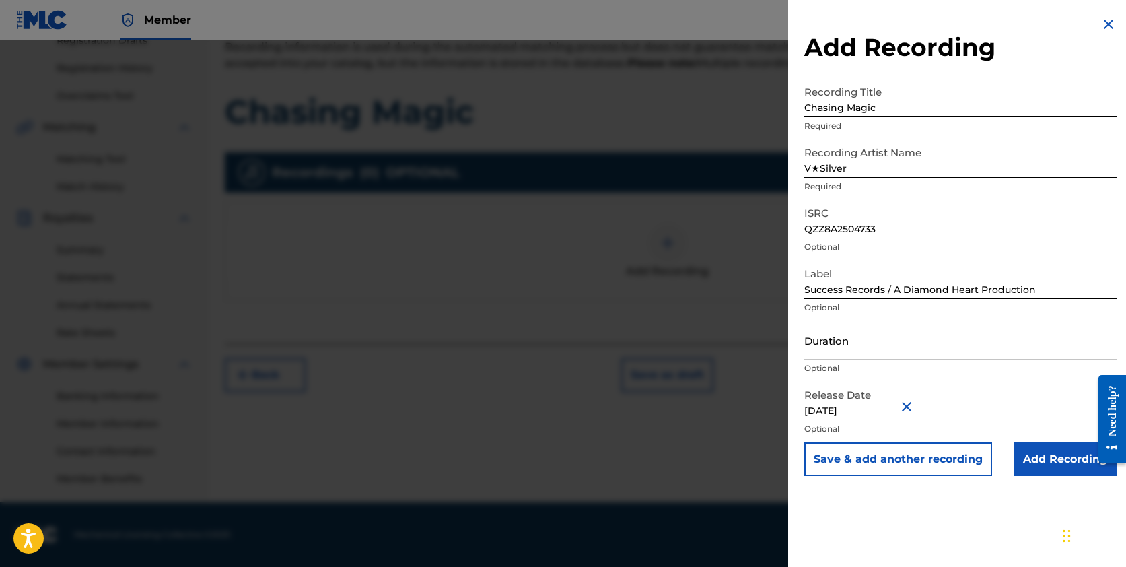
click at [1049, 455] on input "Add Recording" at bounding box center [1065, 459] width 103 height 34
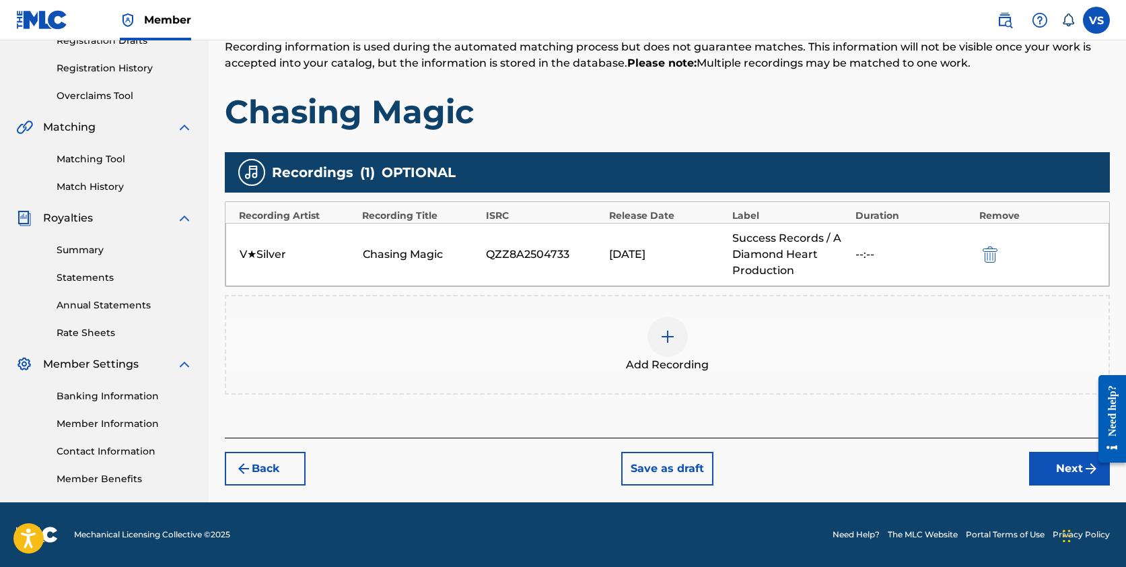
click at [1061, 462] on button "Next" at bounding box center [1069, 469] width 81 height 34
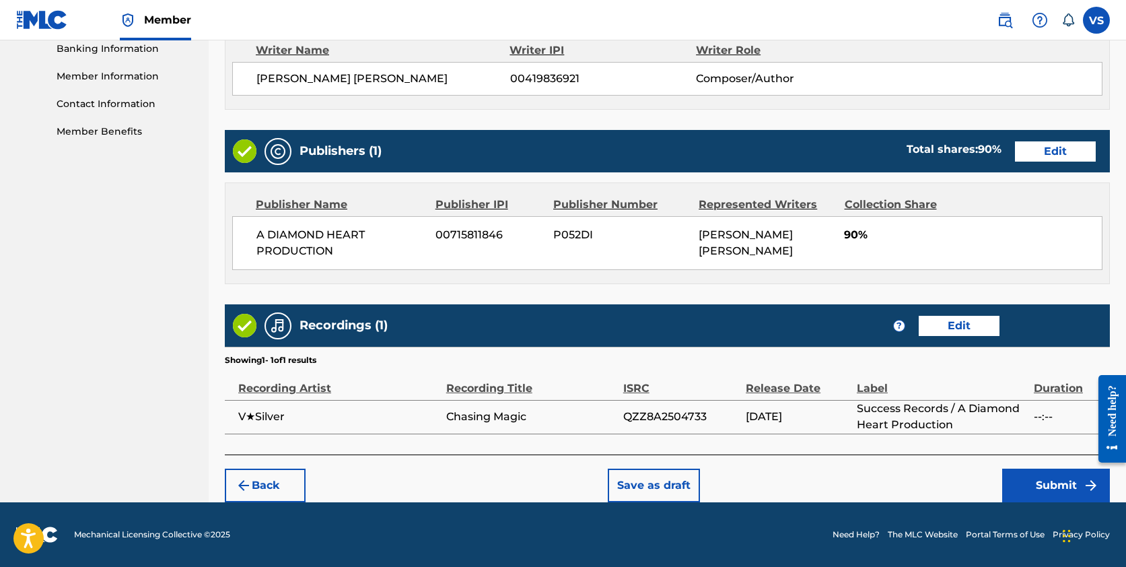
scroll to position [587, 0]
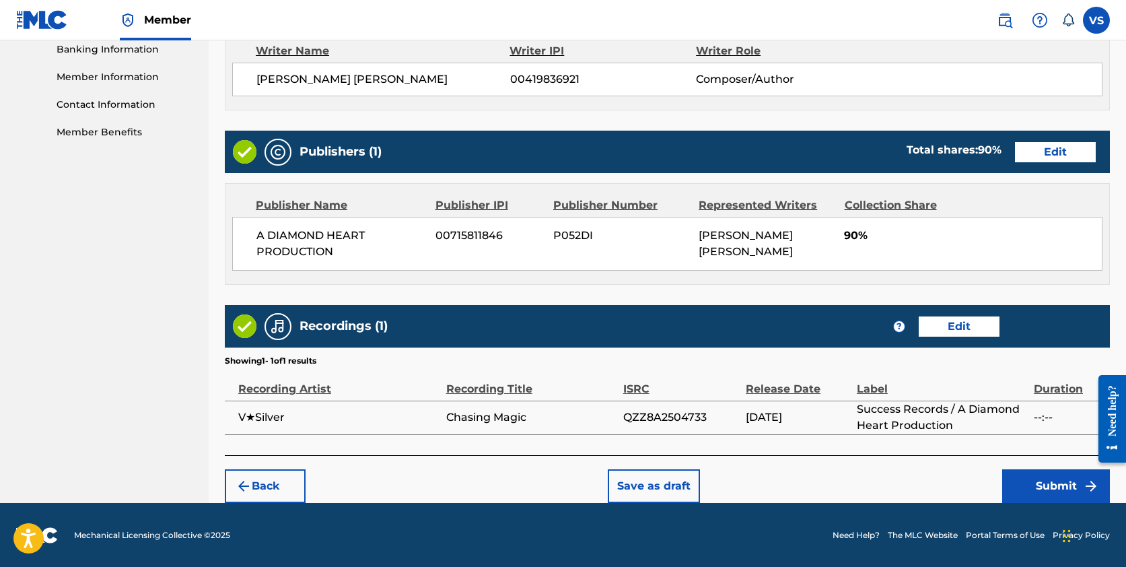
click at [1047, 480] on button "Submit" at bounding box center [1056, 486] width 108 height 34
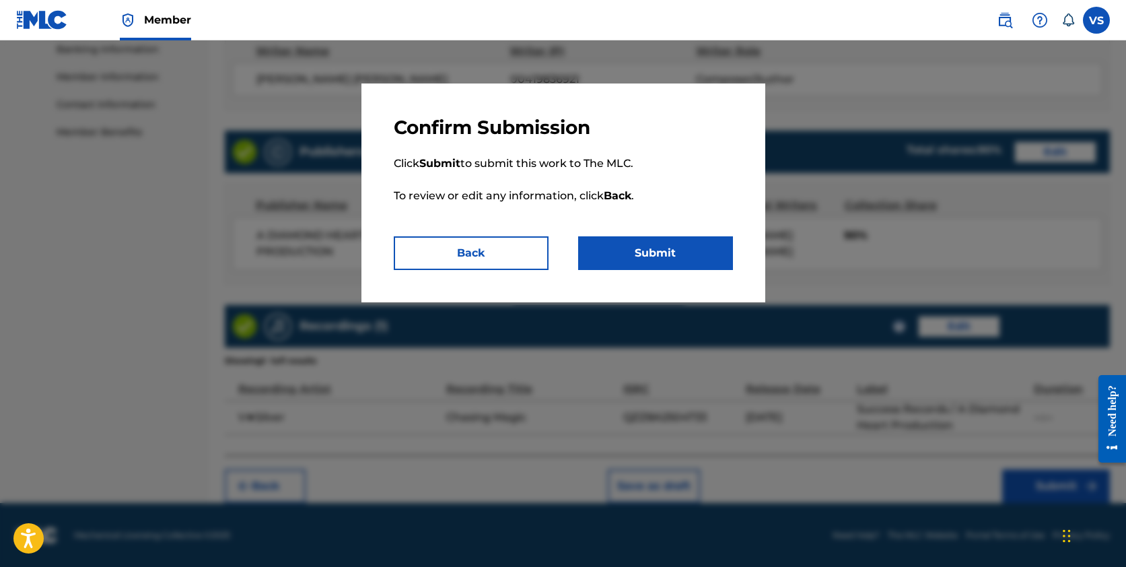
click at [682, 244] on button "Submit" at bounding box center [655, 253] width 155 height 34
